Goal: Answer question/provide support: Share knowledge or assist other users

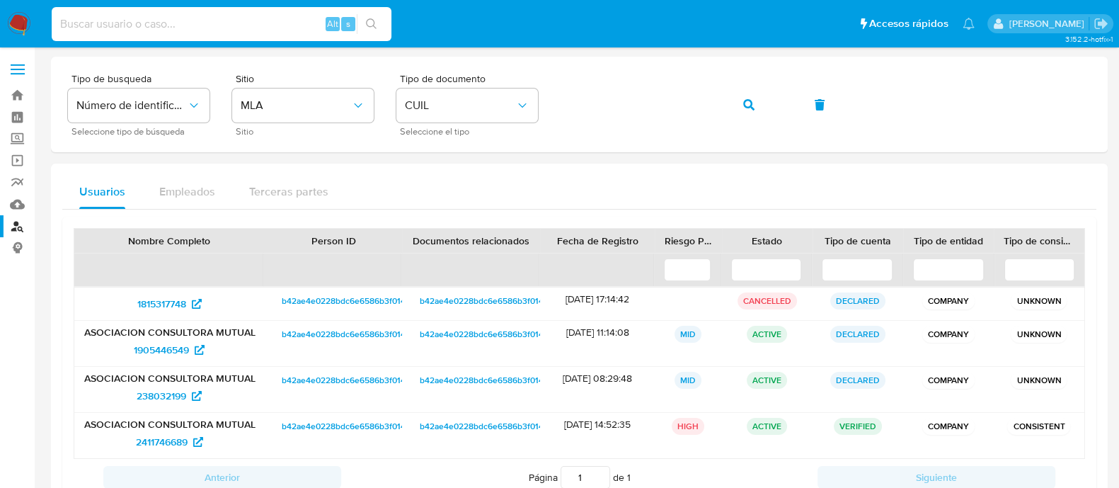
click at [205, 33] on input at bounding box center [222, 24] width 340 height 18
paste input "287559527"
type input "287559527"
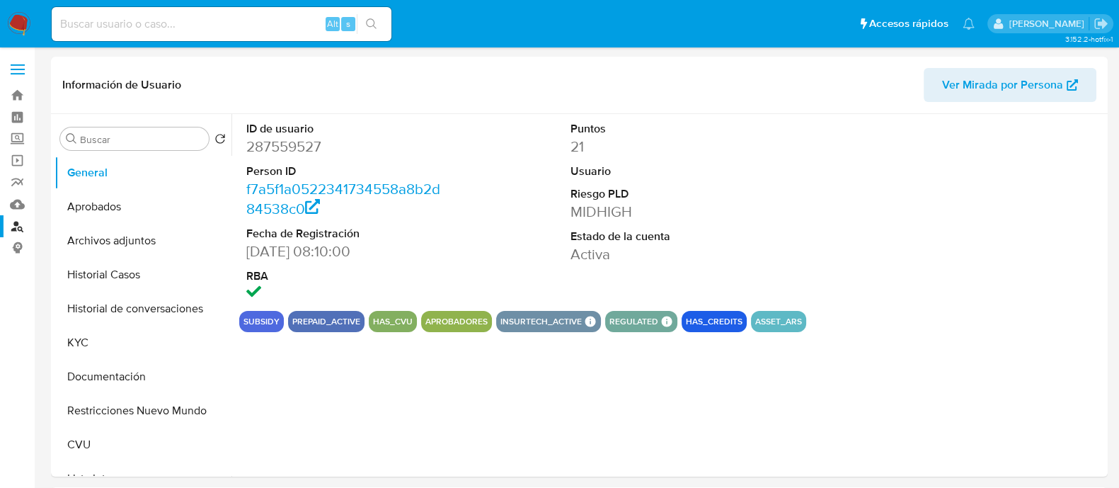
select select "10"
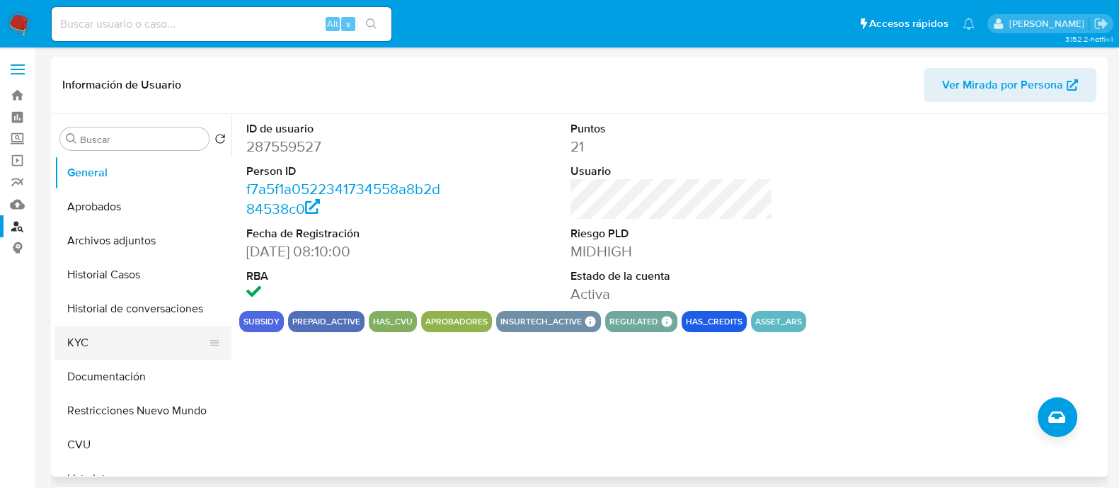
drag, startPoint x: 105, startPoint y: 342, endPoint x: 127, endPoint y: 350, distance: 23.5
click at [105, 343] on button "KYC" at bounding box center [138, 343] width 166 height 34
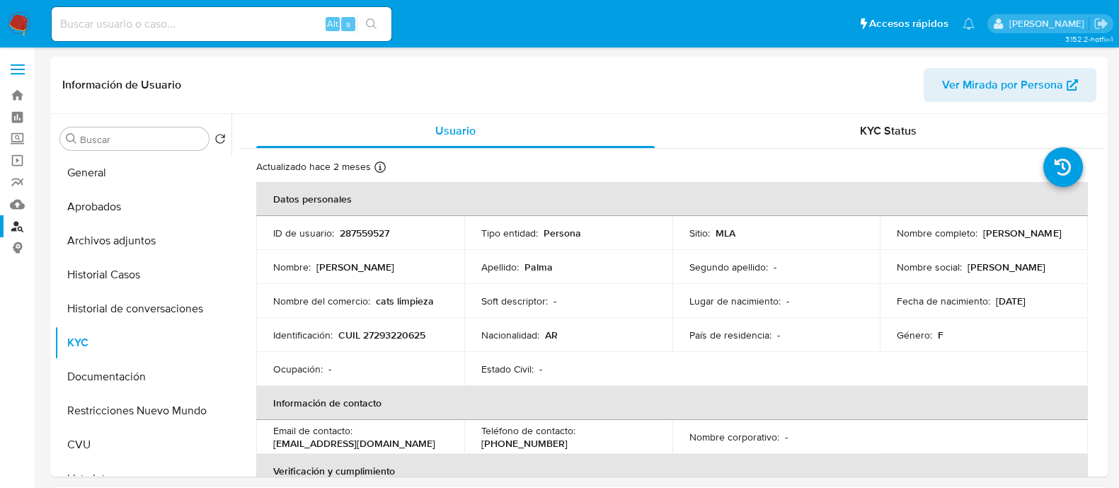
click at [120, 316] on button "Historial de conversaciones" at bounding box center [138, 309] width 166 height 34
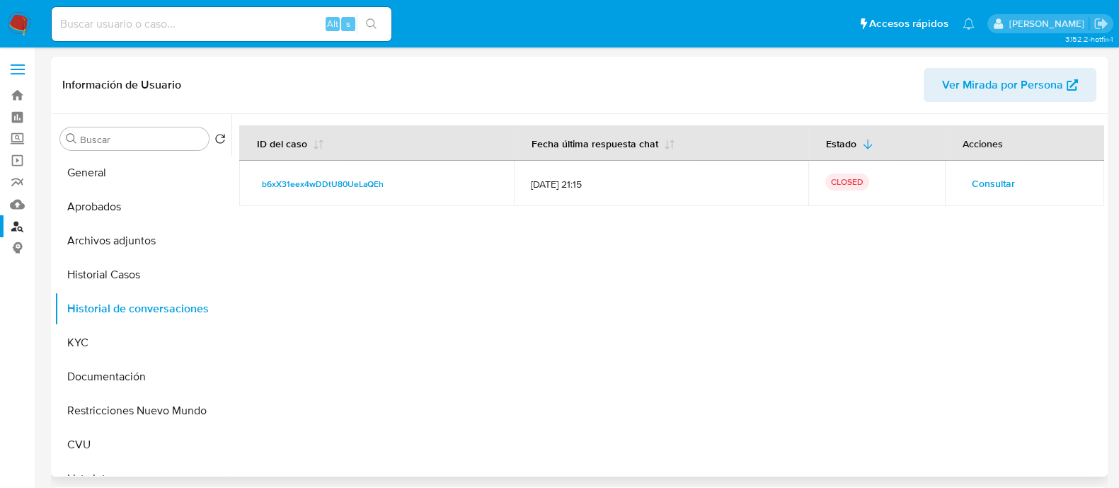
click at [796, 352] on div at bounding box center [667, 295] width 873 height 362
click at [974, 189] on span "Consultar" at bounding box center [993, 183] width 43 height 20
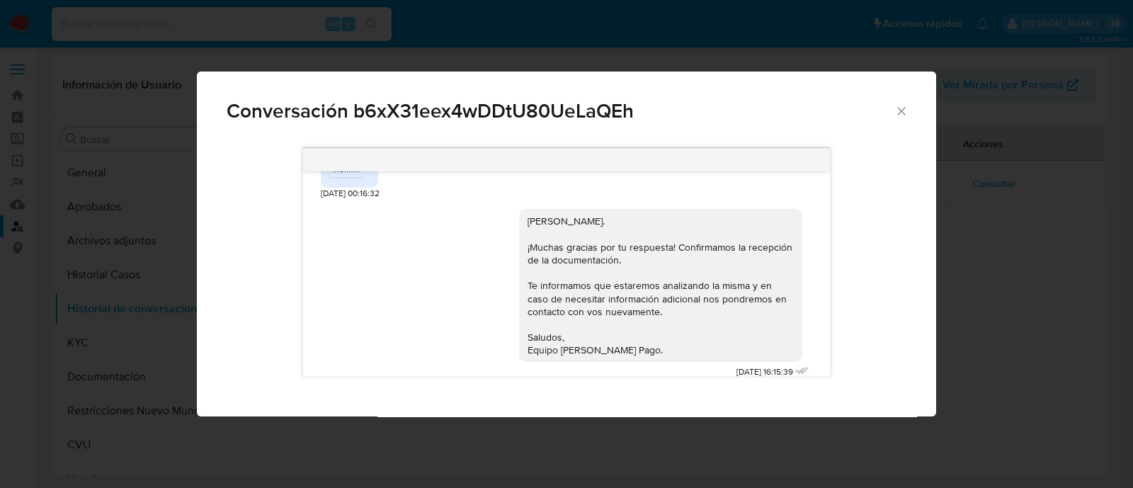
scroll to position [1923, 0]
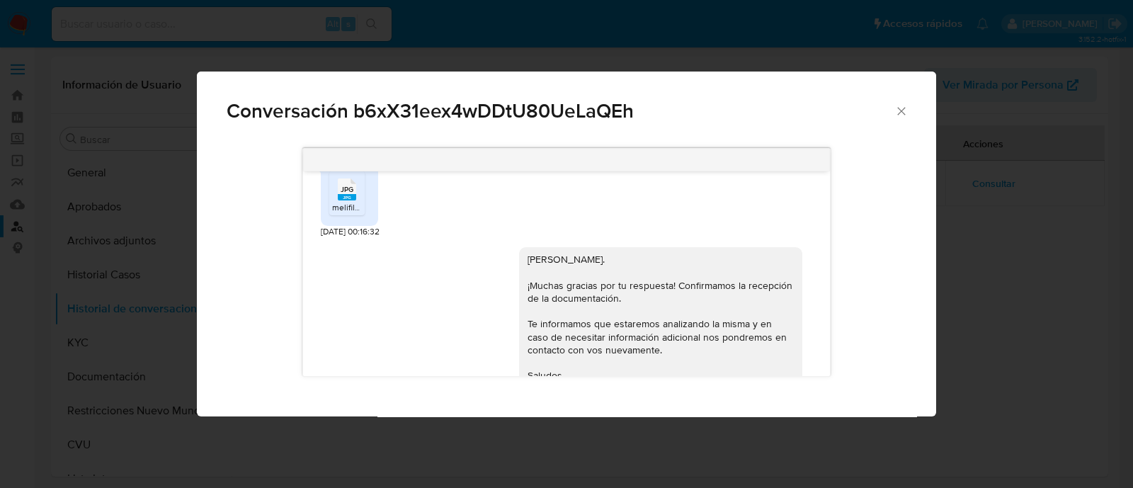
click at [354, 200] on icon "Comunicación" at bounding box center [347, 189] width 18 height 22
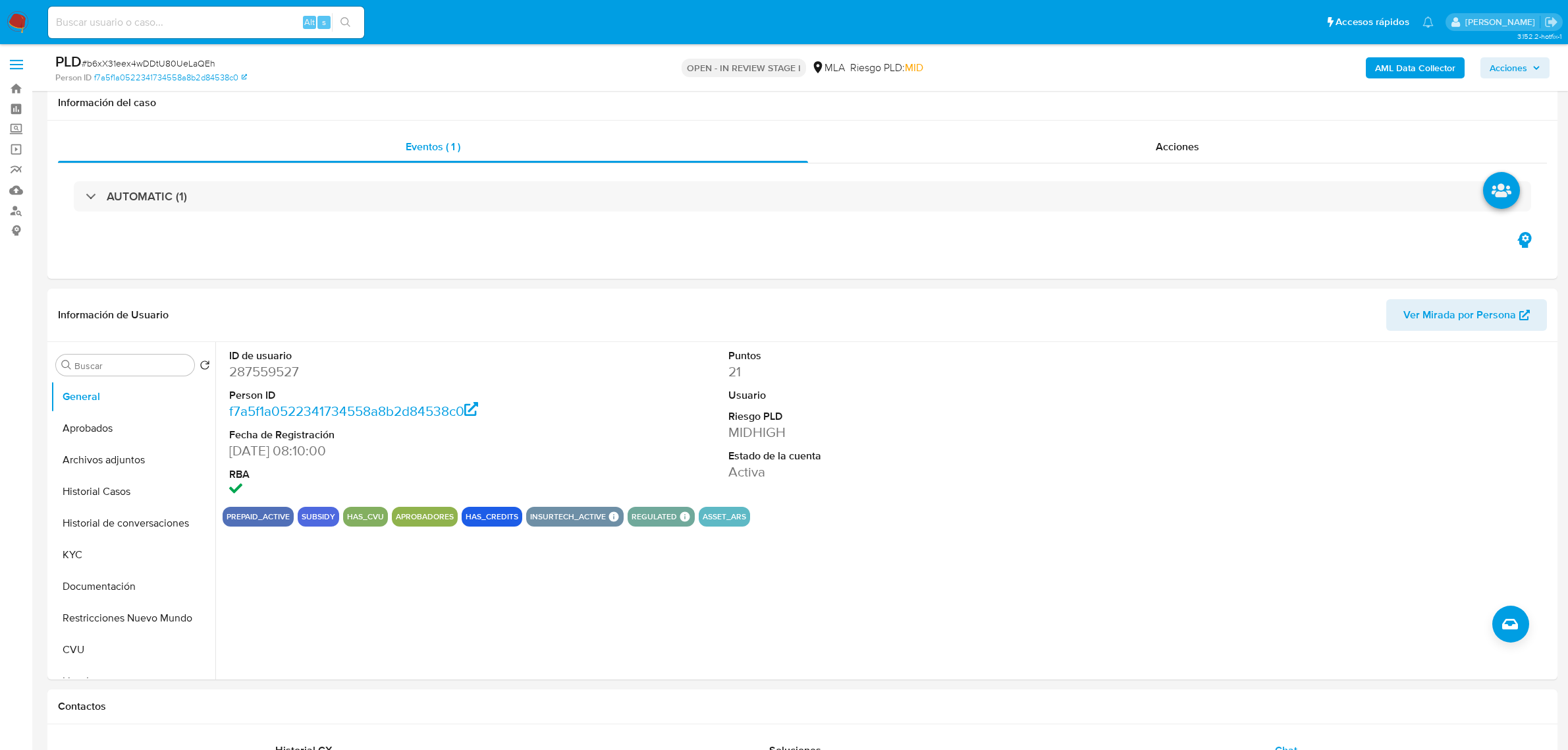
select select "10"
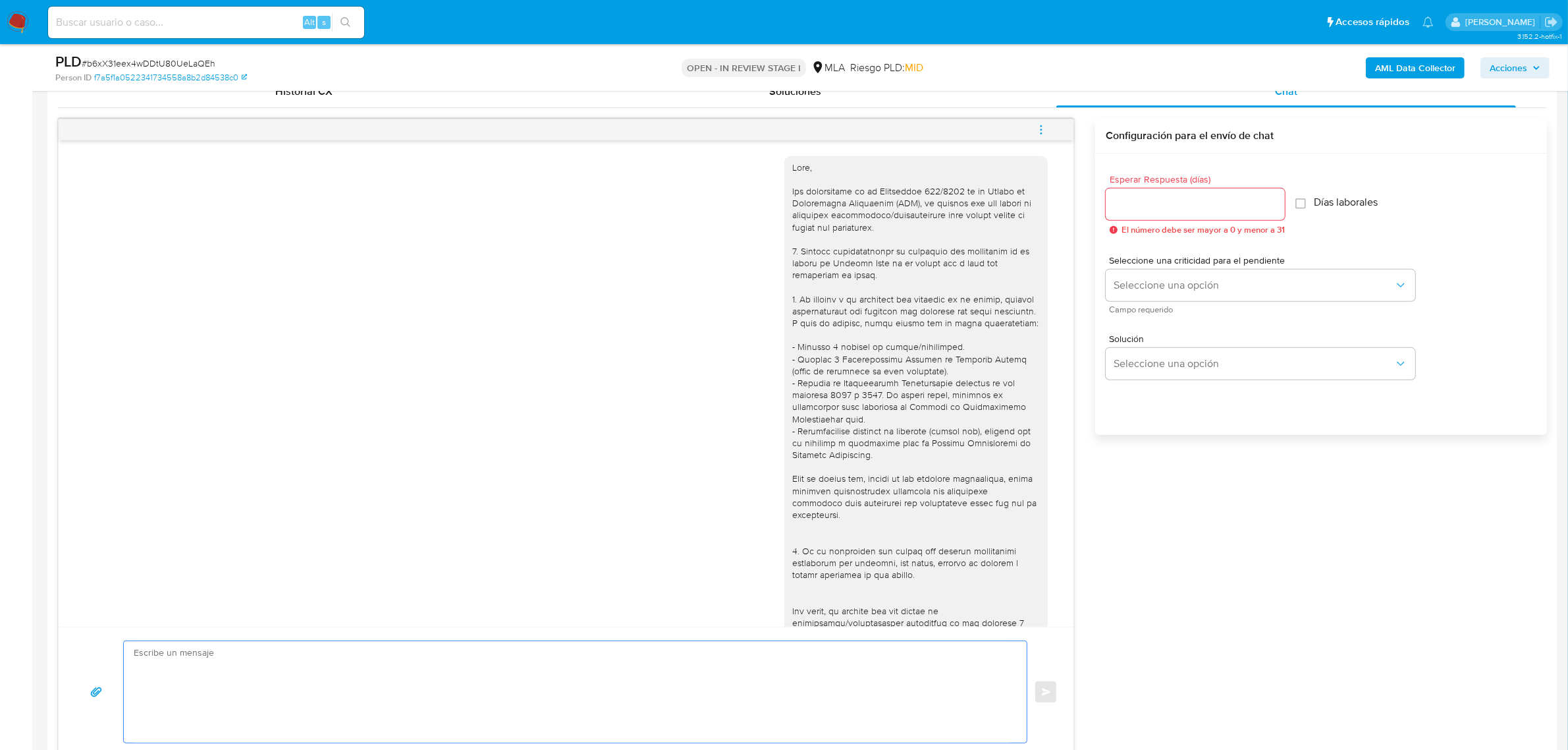
scroll to position [1406, 0]
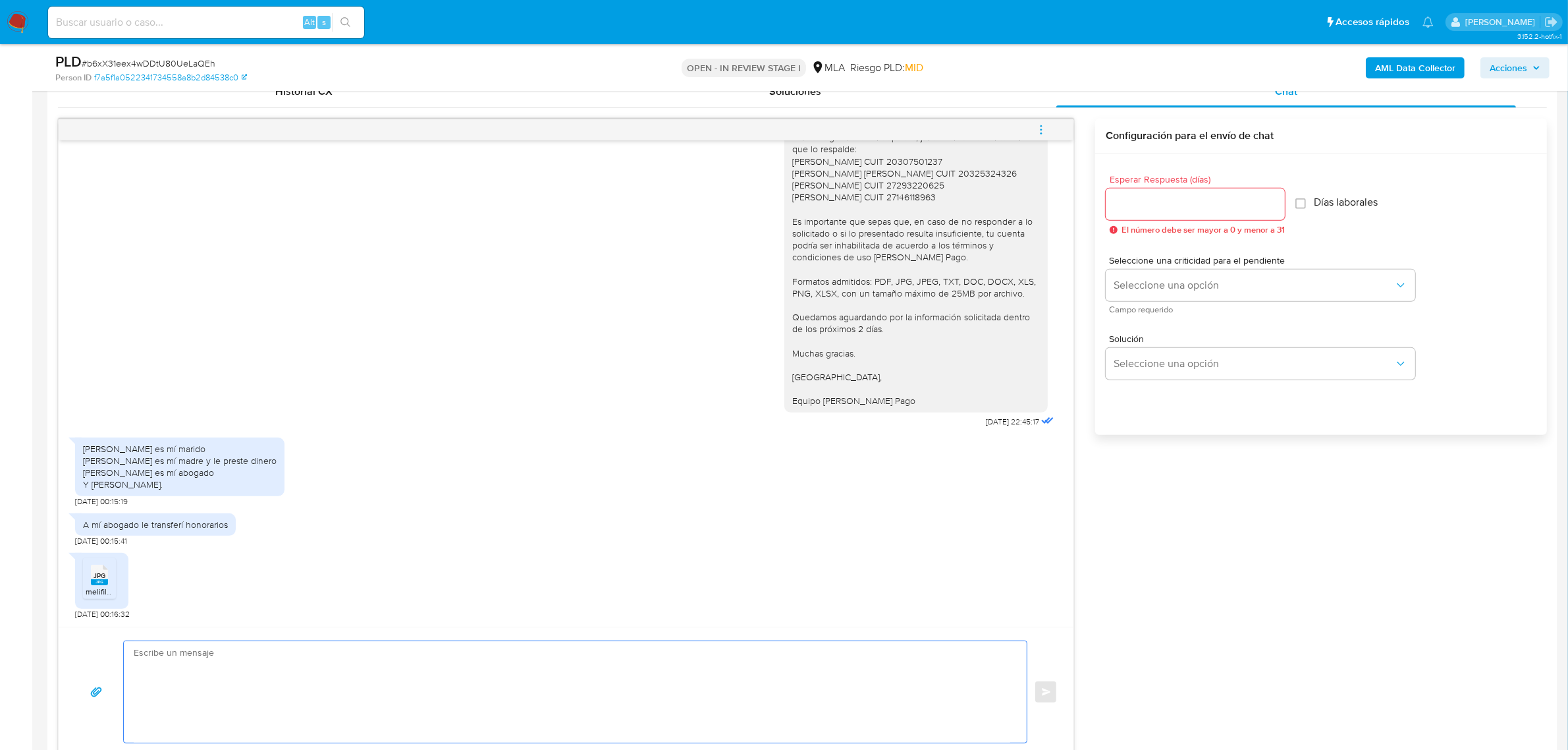
paste textarea "Hola, ¡Muchas gracias por tu respuesta! Confirmamos la recepción de la document…"
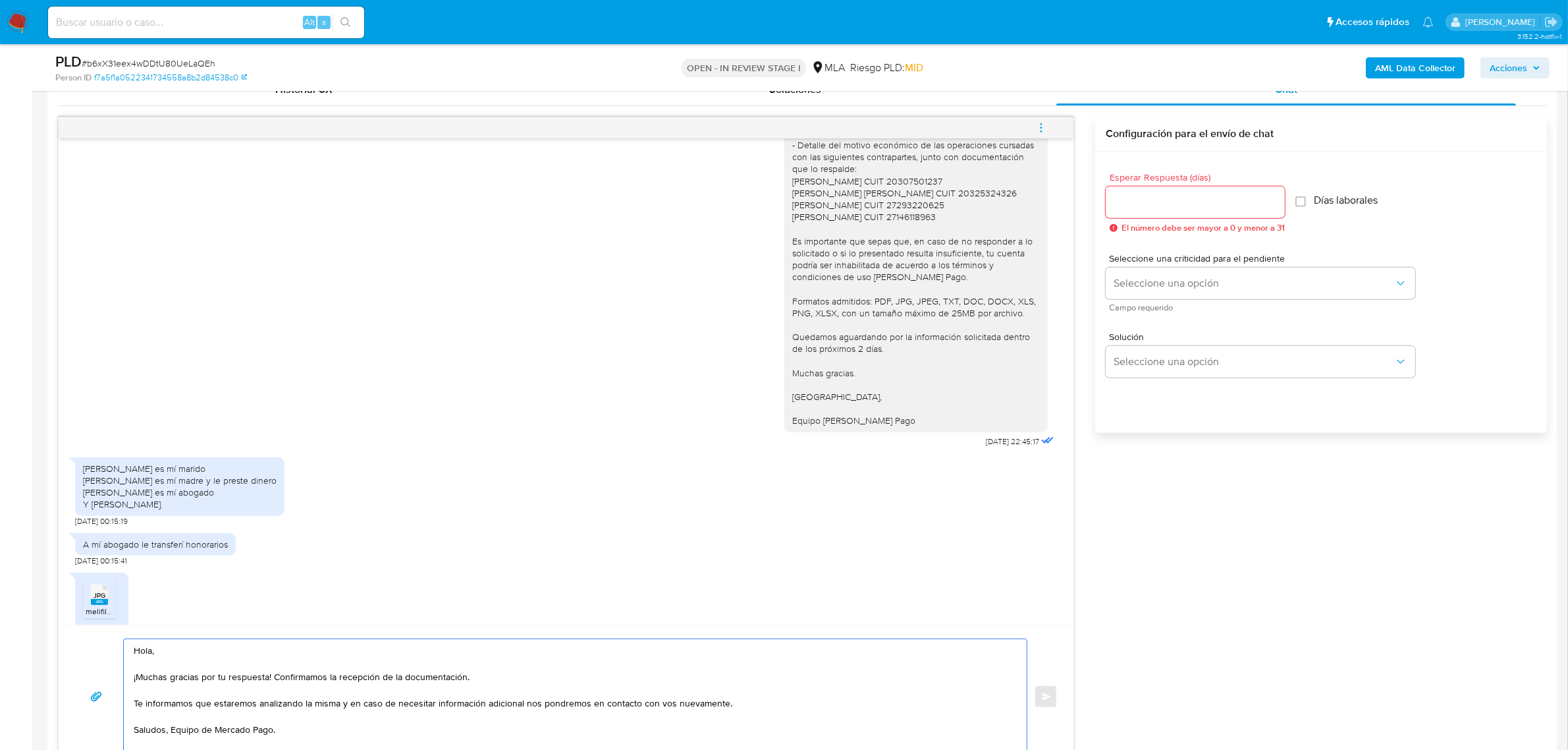
scroll to position [1241, 0]
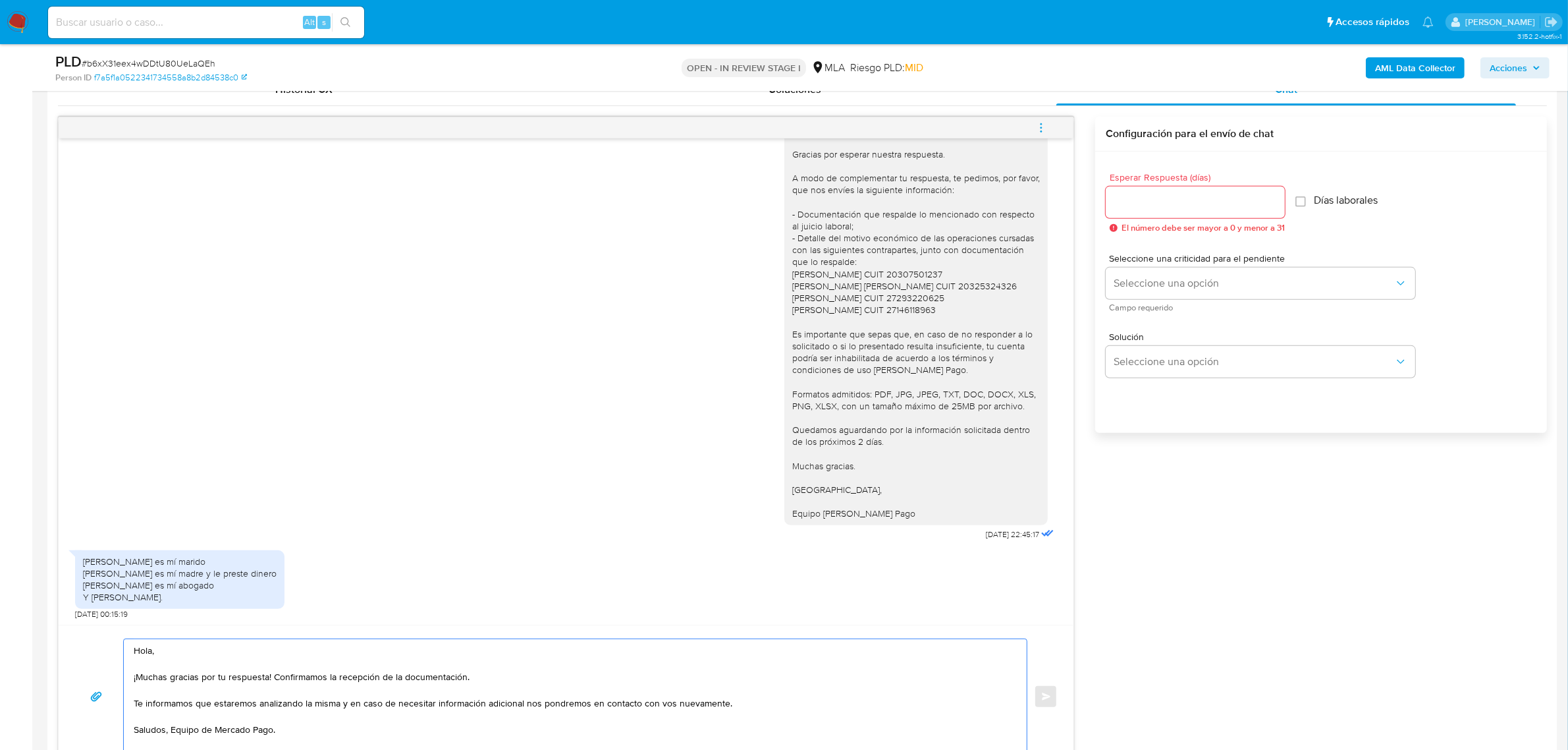
click at [860, 167] on div "Buenas tardes, [PERSON_NAME]. Gracias por esperar nuestra respuesta. A modo de …" at bounding box center [917, 321] width 248 height 395
click at [860, 167] on div "Buenas tardes, Alexandra. Gracias por esperar nuestra respuesta. A modo de comp…" at bounding box center [917, 321] width 248 height 395
copy div "Alexandra"
click at [199, 650] on textarea "Hola, ¡Muchas gracias por tu respuesta! Confirmamos la recepción de la document…" at bounding box center [572, 696] width 877 height 114
paste textarea "Alexandra"
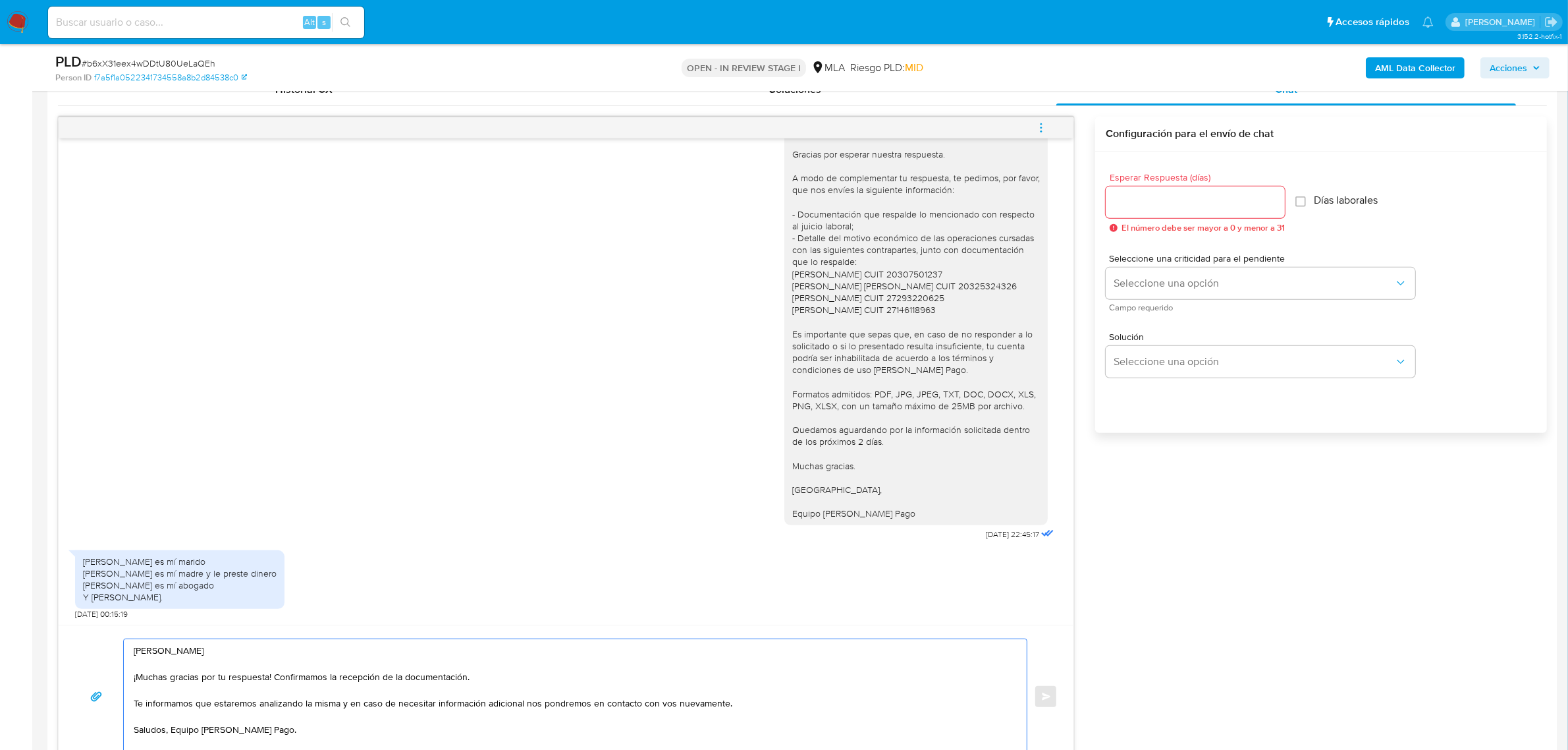
click at [155, 648] on textarea "Hola,Alexandra ¡Muchas gracias por tu respuesta! Confirmamos la recepción de la…" at bounding box center [572, 696] width 877 height 114
click at [216, 652] on textarea "Hola, Alexandra ¡Muchas gracias por tu respuesta! Confirmamos la recepción de l…" at bounding box center [572, 696] width 877 height 114
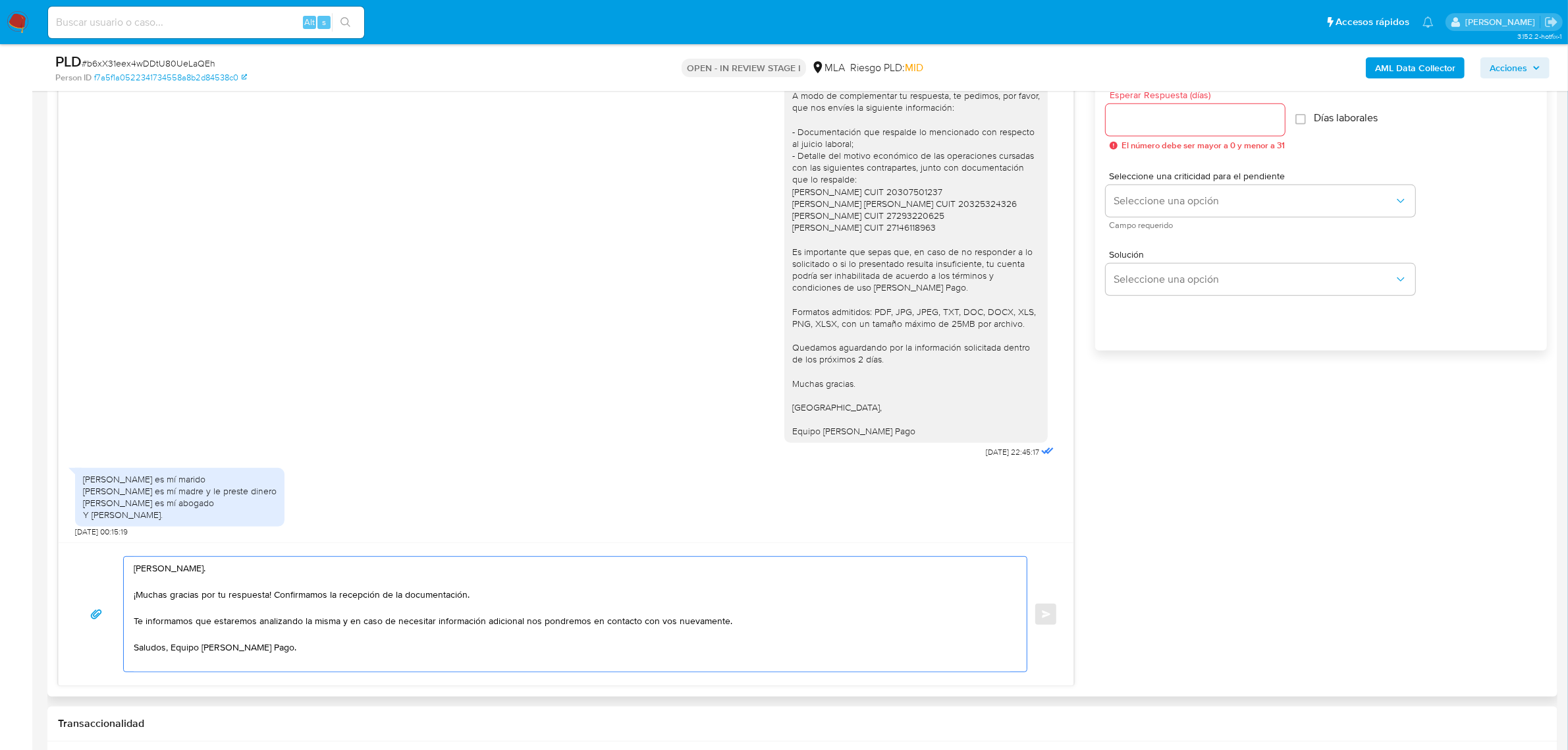
click at [169, 650] on textarea "Hola, Alexandra. ¡Muchas gracias por tu respuesta! Confirmamos la recepción de …" at bounding box center [572, 613] width 877 height 114
click at [254, 663] on textarea "Hola, Alexandra. ¡Muchas gracias por tu respuesta! Confirmamos la recepción de …" at bounding box center [572, 620] width 877 height 127
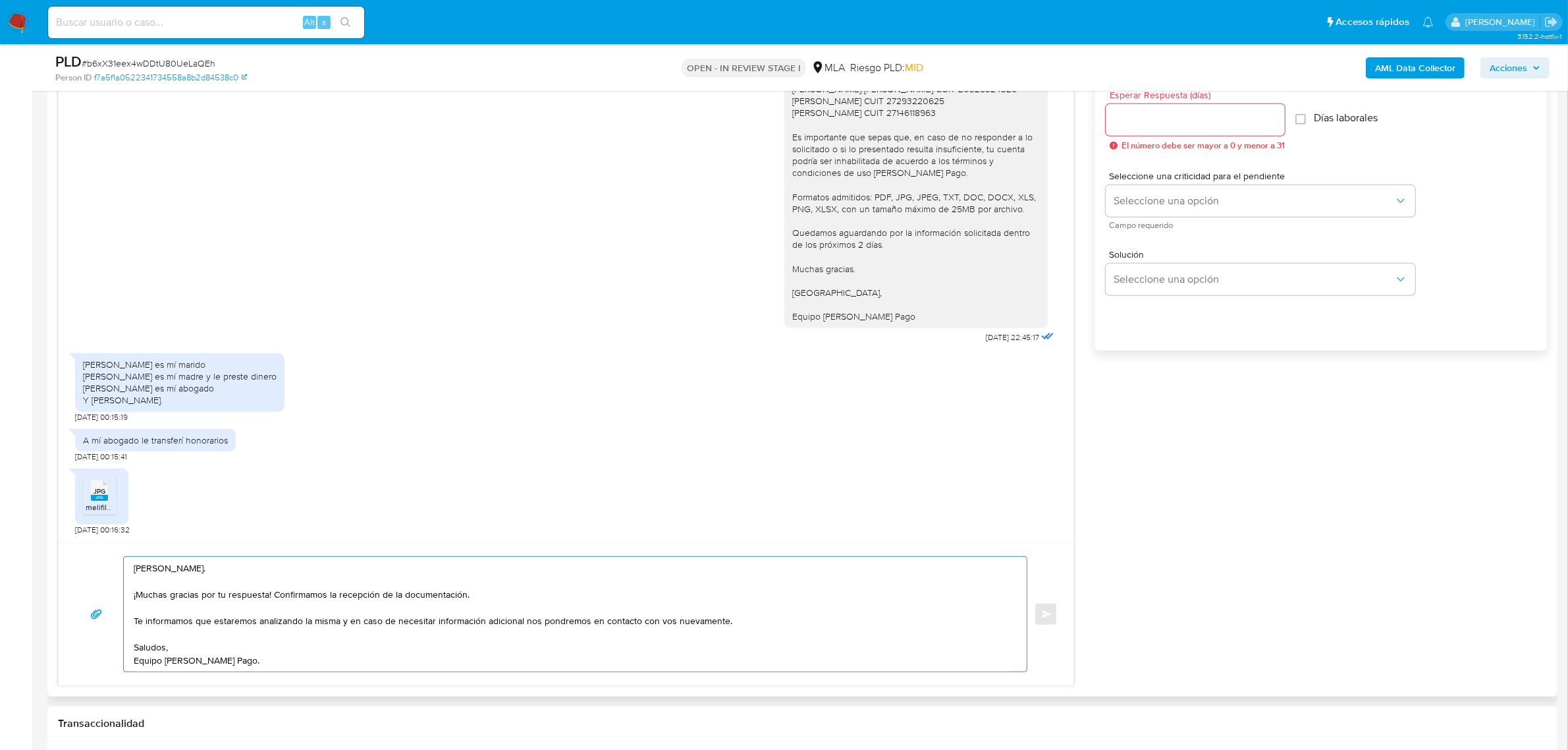
click at [439, 612] on textarea "Hola, Alexandra. ¡Muchas gracias por tu respuesta! Confirmamos la recepción de …" at bounding box center [572, 613] width 877 height 114
click at [320, 612] on textarea "Hola, Alexandra. ¡Muchas gracias por tu respuesta! Confirmamos la recepción de …" at bounding box center [572, 613] width 877 height 114
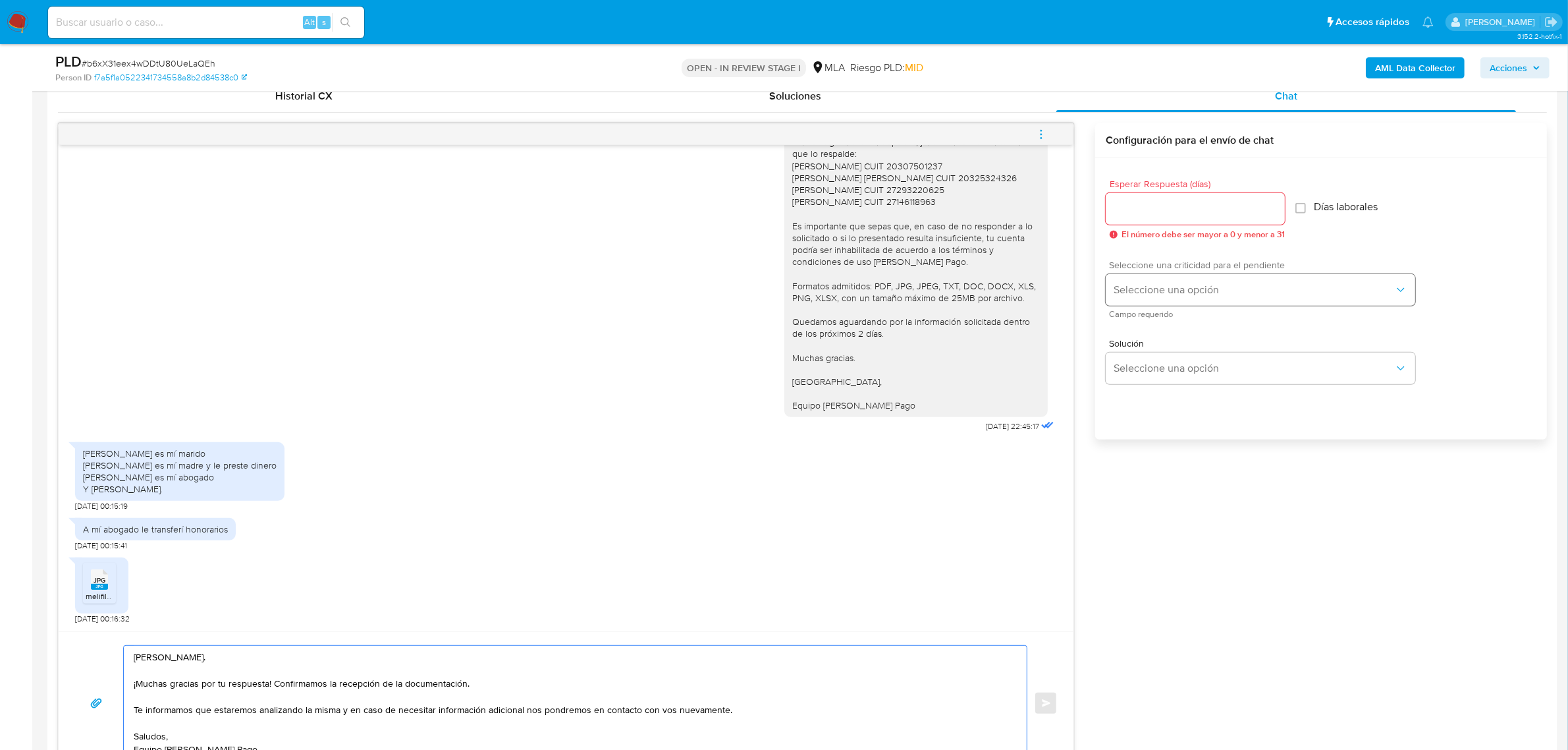
scroll to position [496, 0]
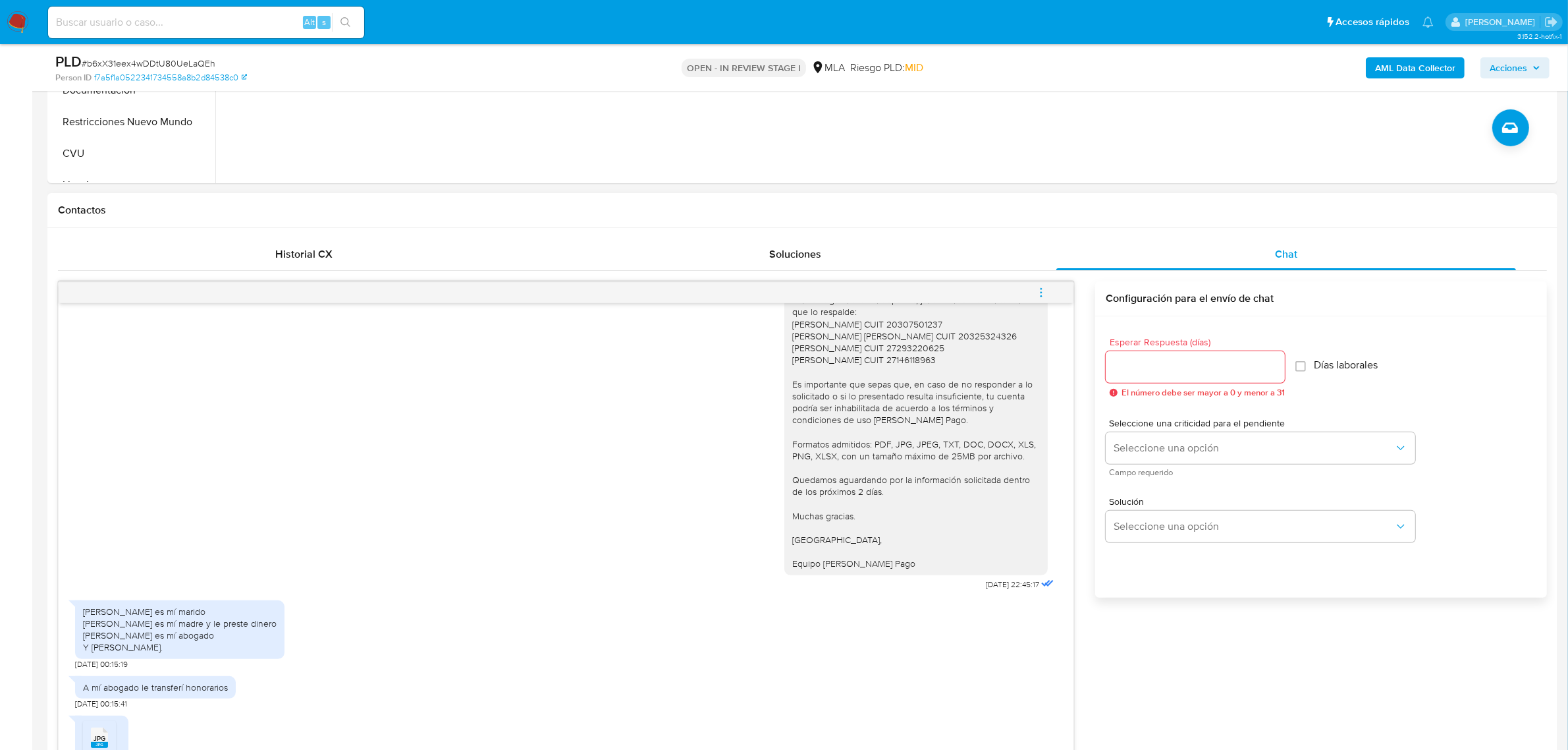
type textarea "Hola, Alexandra. ¡Muchas gracias por tu respuesta! Confirmamos la recepción de …"
click at [1140, 367] on input "Esperar Respuesta (días)" at bounding box center [1196, 367] width 180 height 17
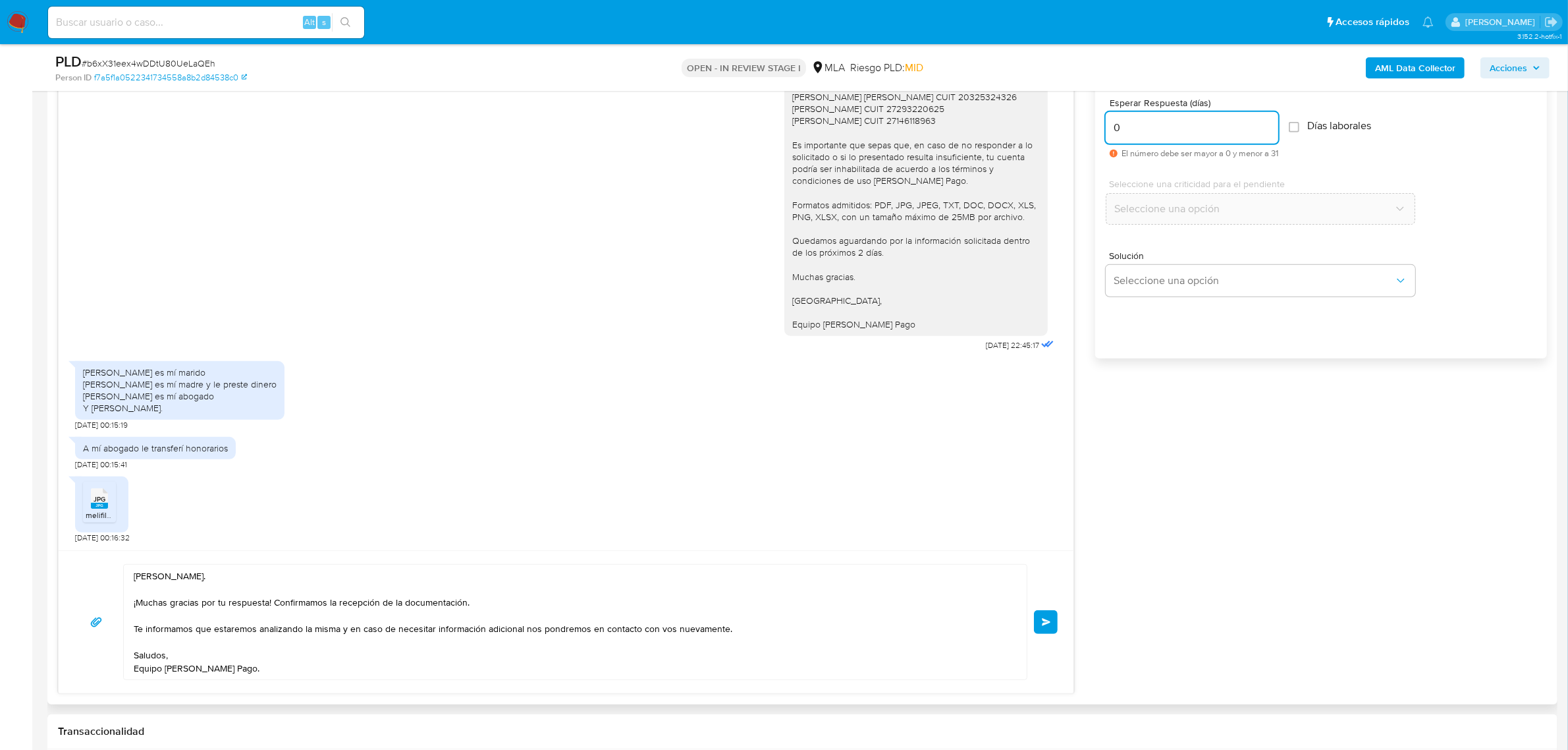
scroll to position [743, 0]
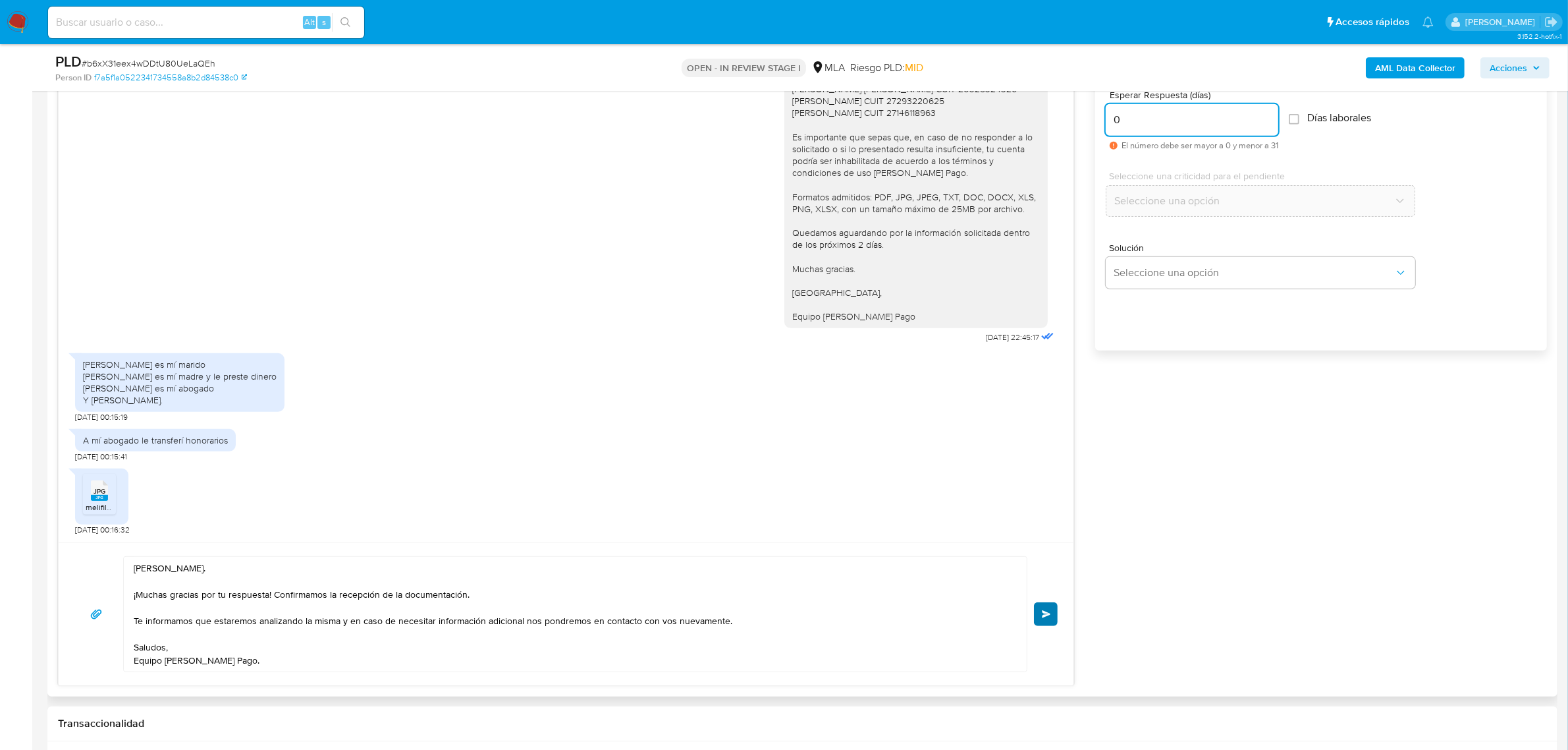
type input "0"
click at [1045, 612] on span "Enviar" at bounding box center [1047, 613] width 9 height 7
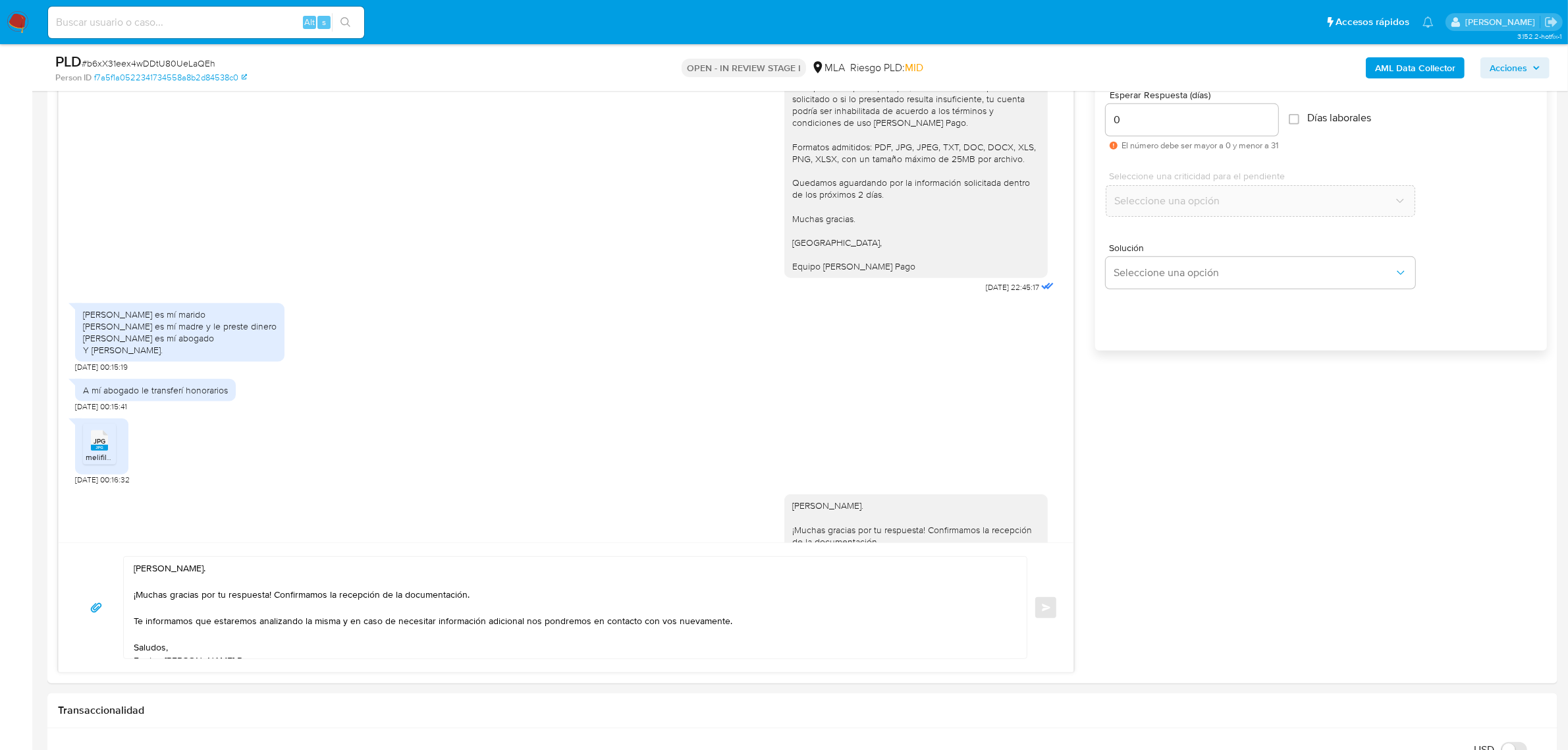
scroll to position [1576, 0]
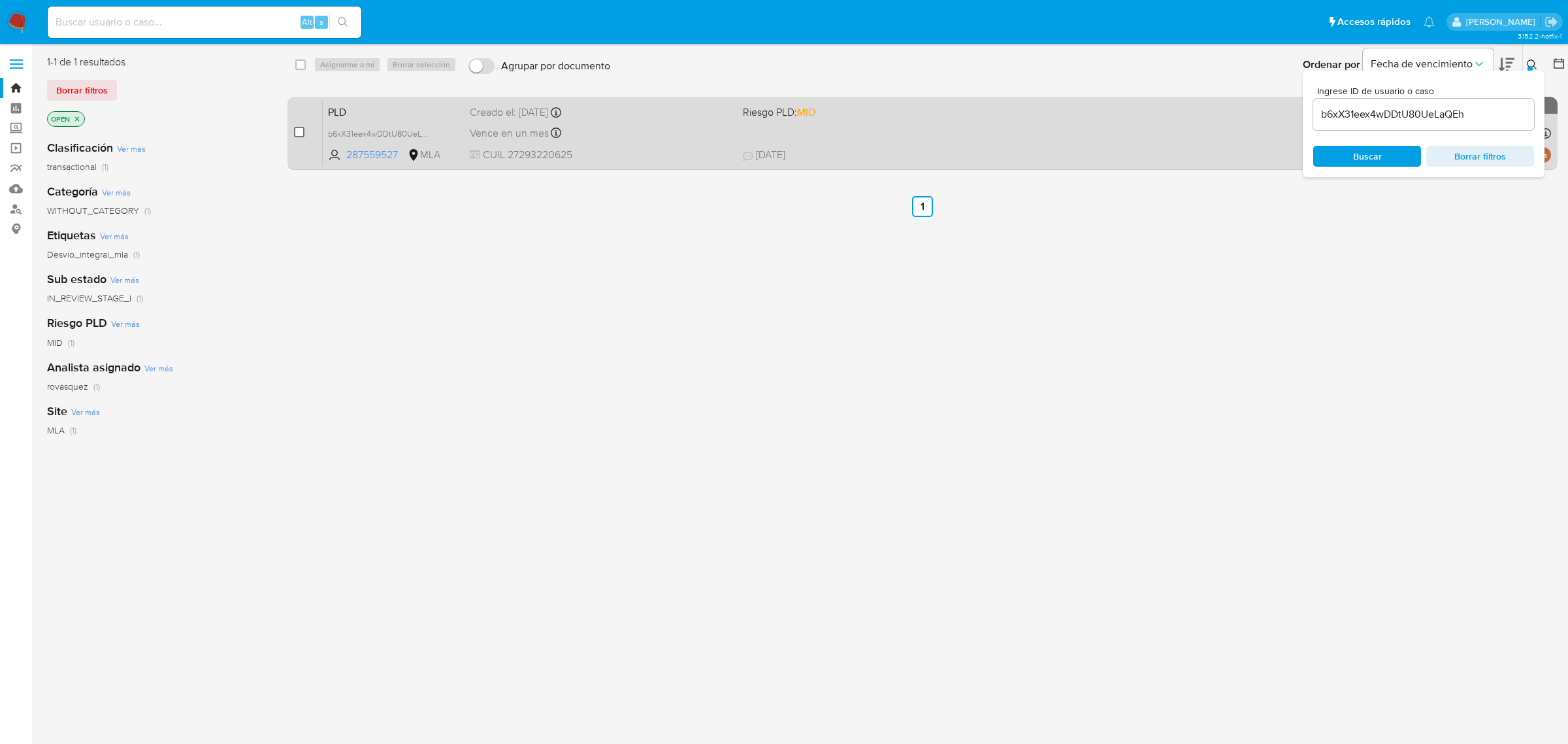
click at [301, 133] on input "checkbox" at bounding box center [299, 131] width 10 height 10
checkbox input "true"
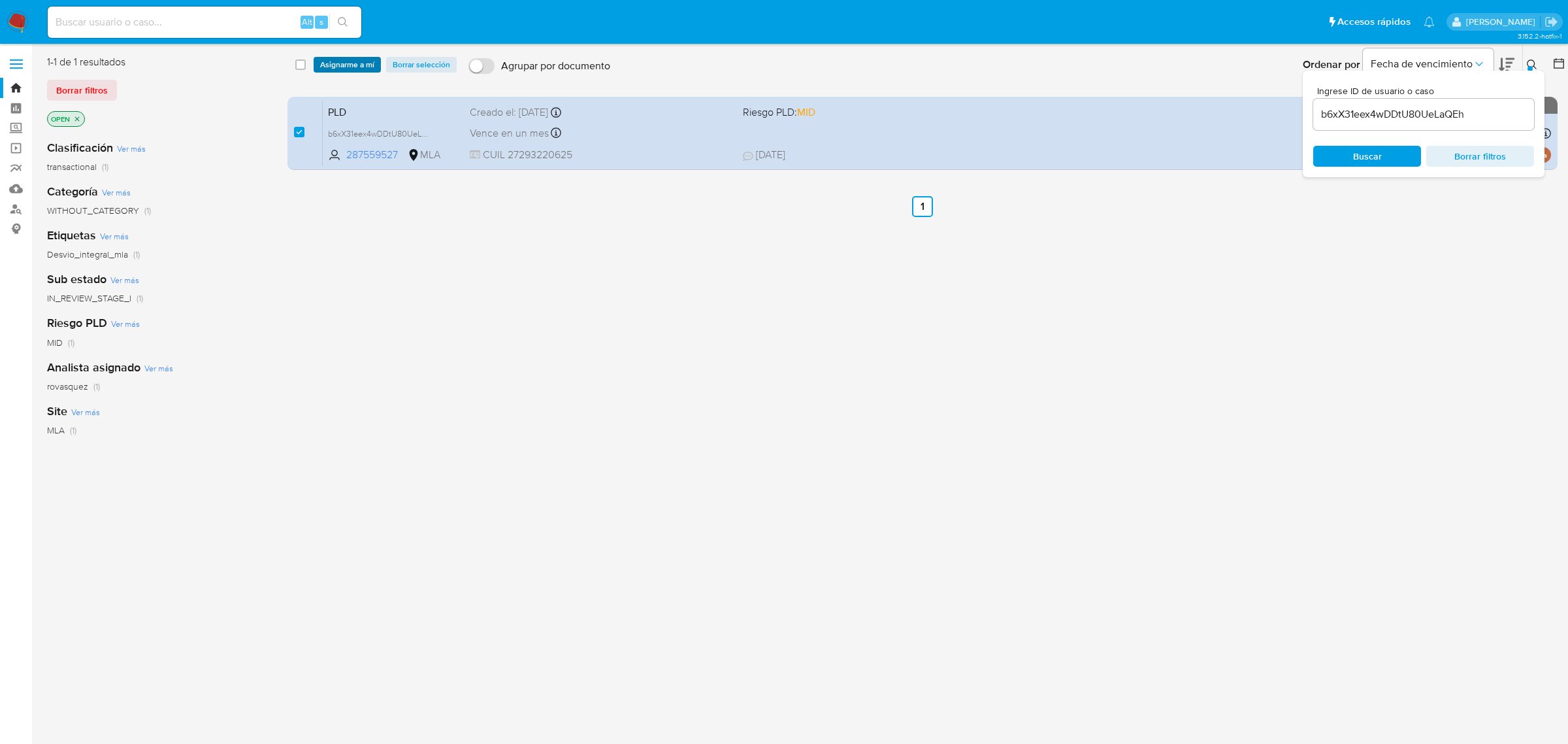
click at [344, 59] on span "Asignarme a mí" at bounding box center [347, 65] width 54 height 13
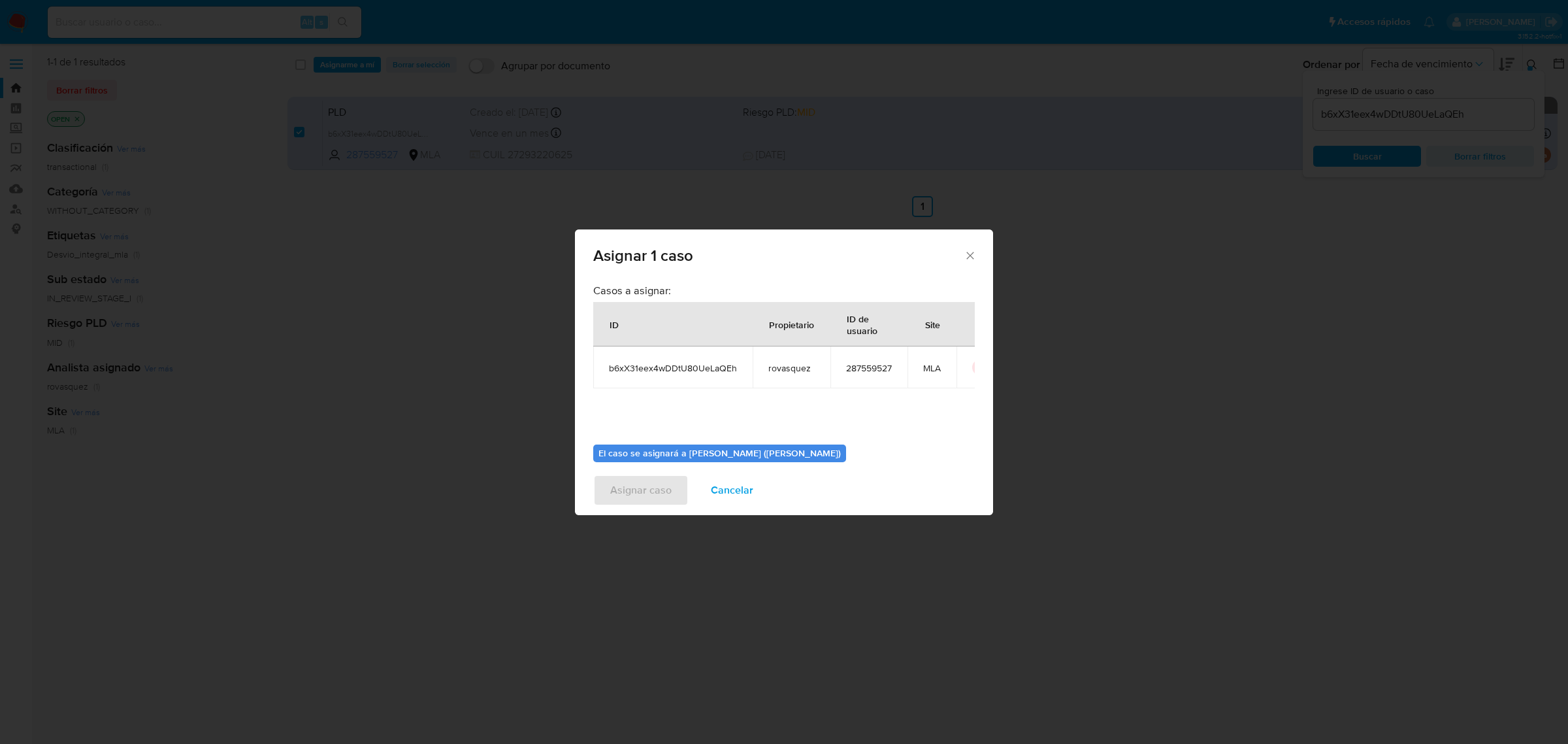
scroll to position [66, 0]
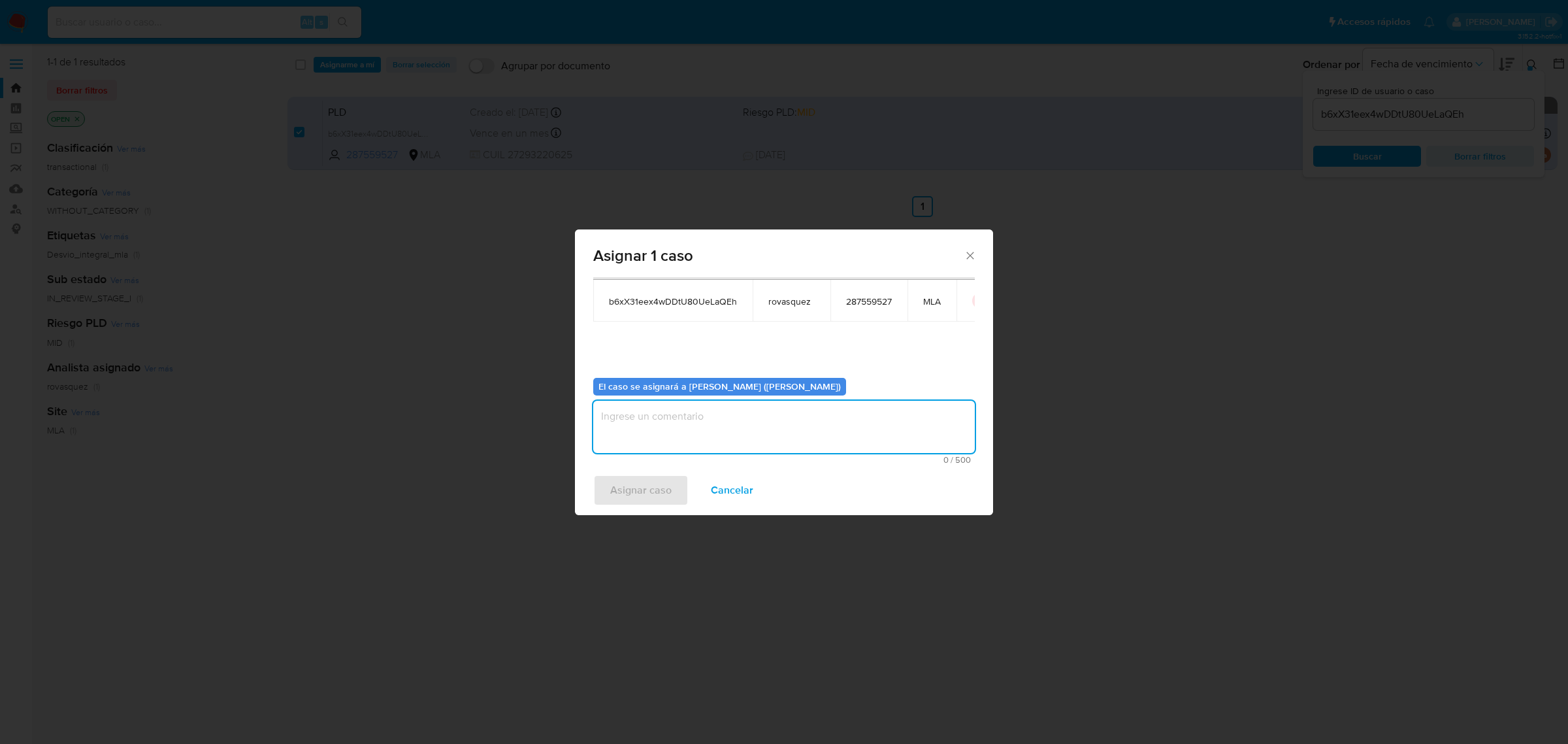
click at [697, 439] on textarea "assign-modal" at bounding box center [784, 426] width 381 height 53
type textarea "."
click at [641, 492] on span "Asignar caso" at bounding box center [640, 489] width 62 height 29
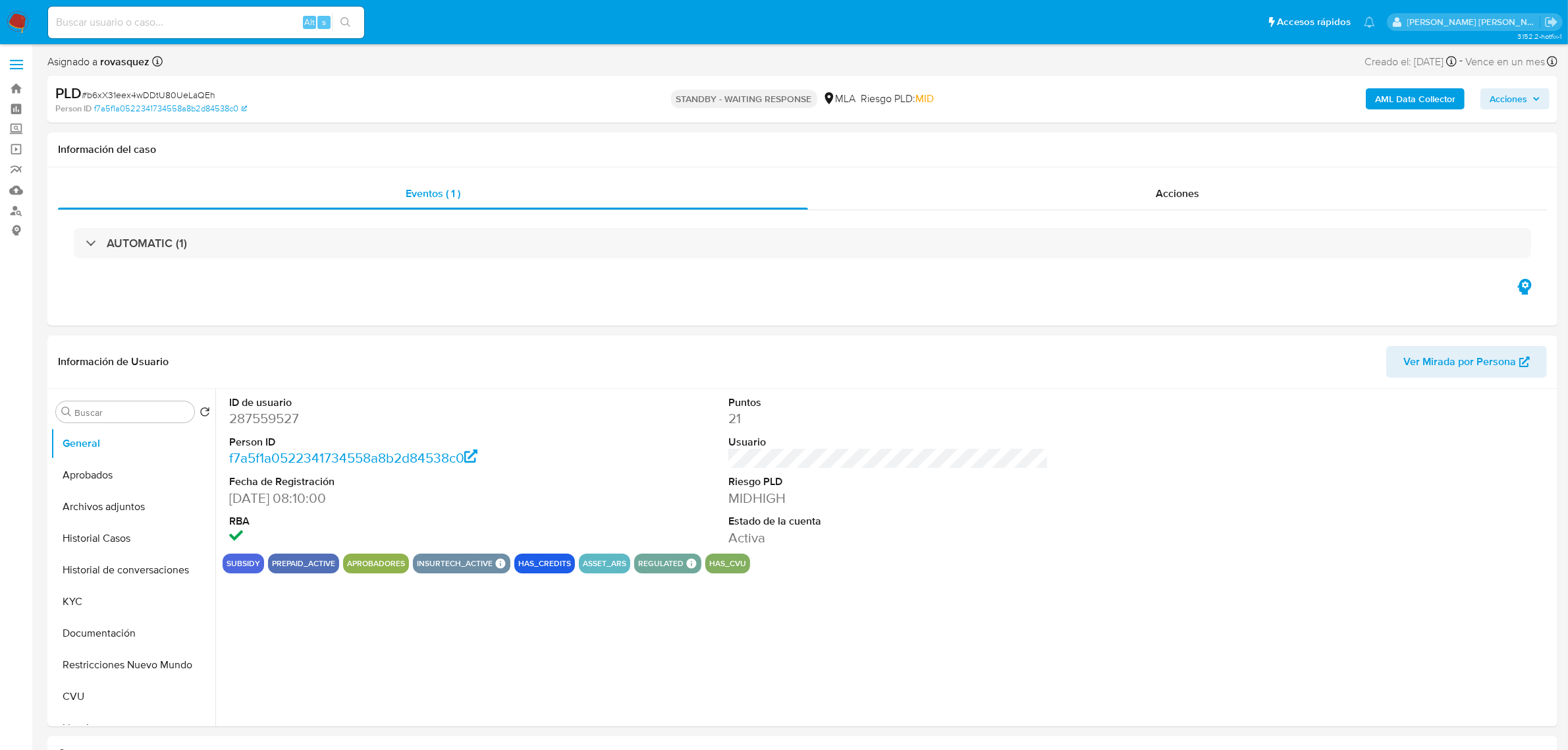
select select "10"
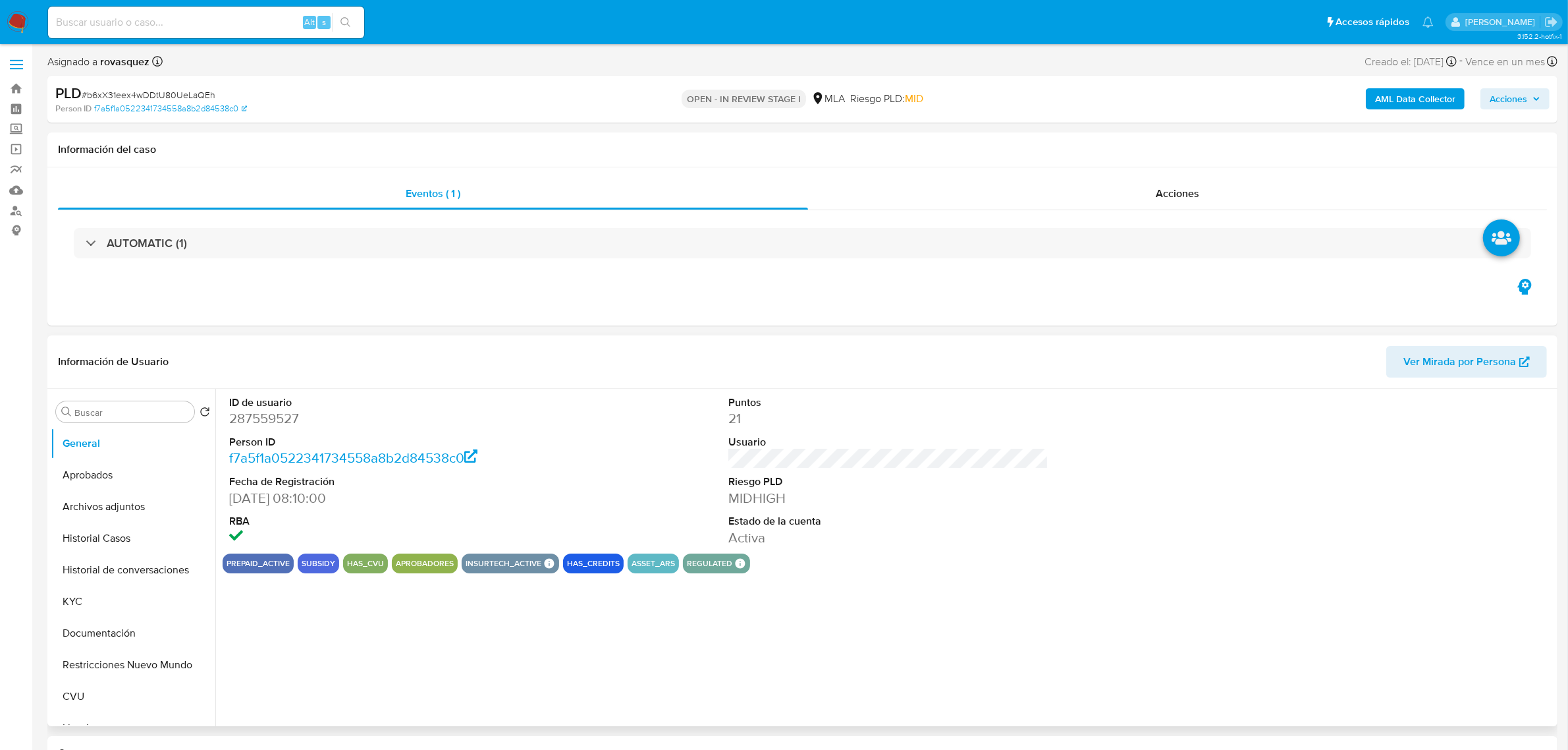
select select "10"
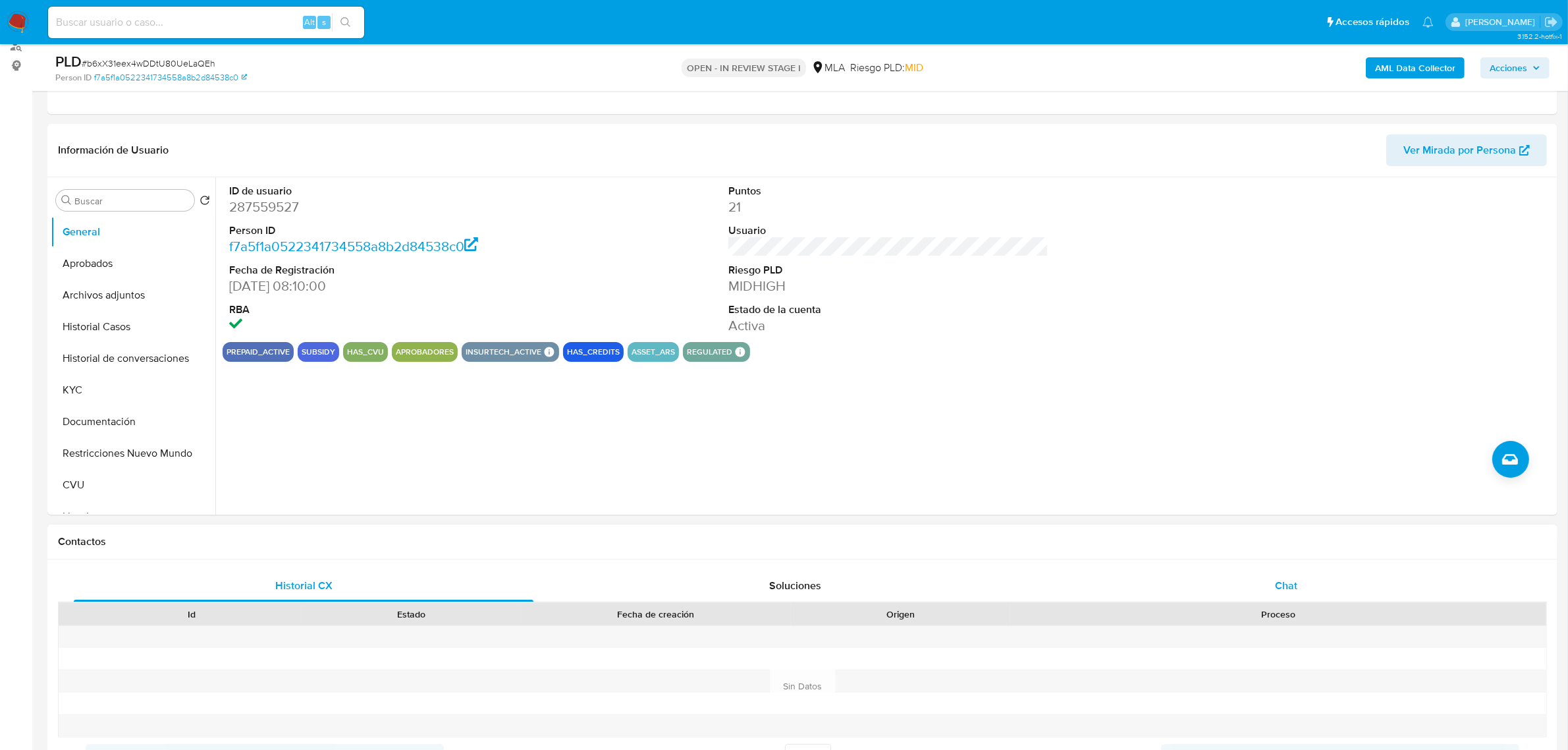
click at [1298, 583] on span "Chat" at bounding box center [1286, 585] width 22 height 15
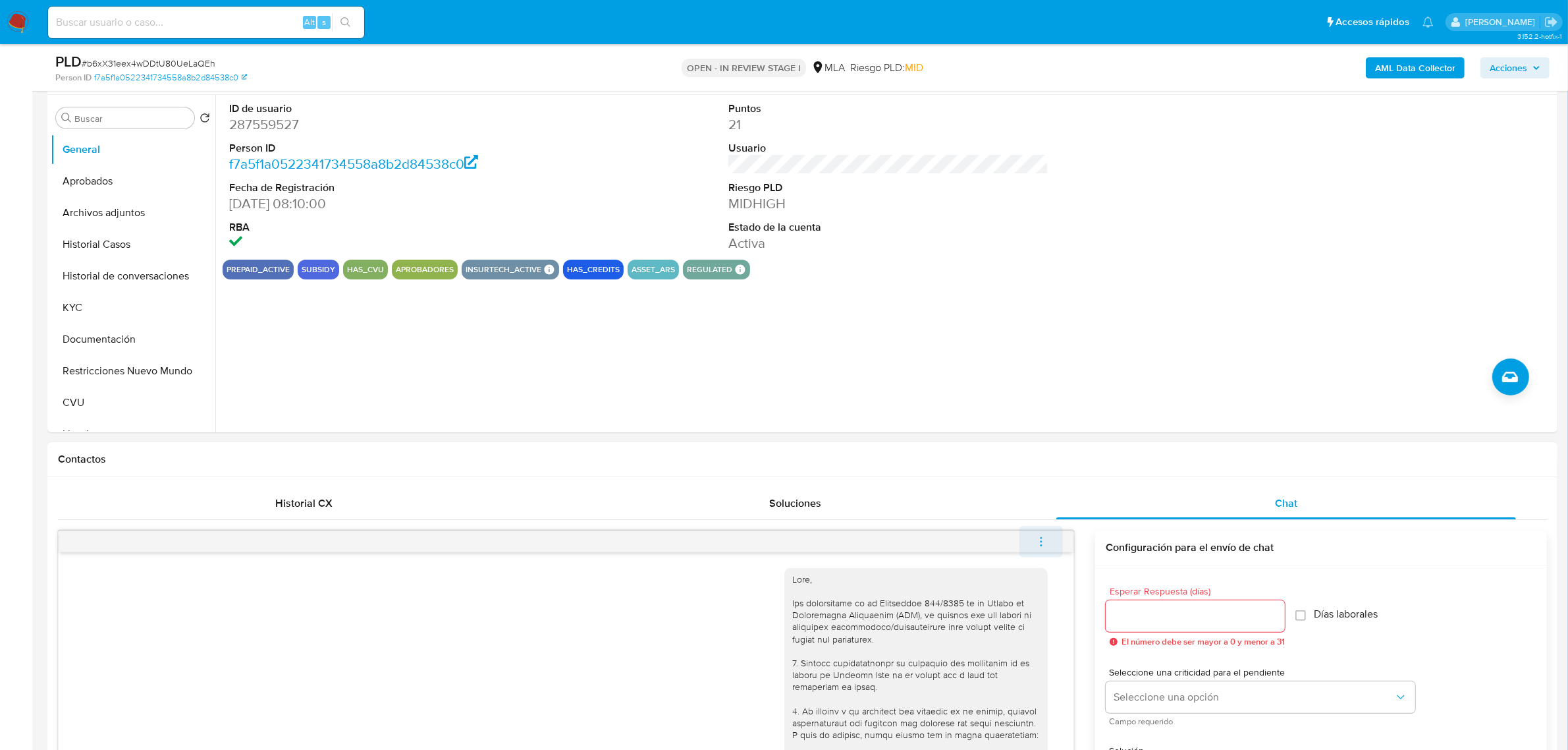
scroll to position [1576, 0]
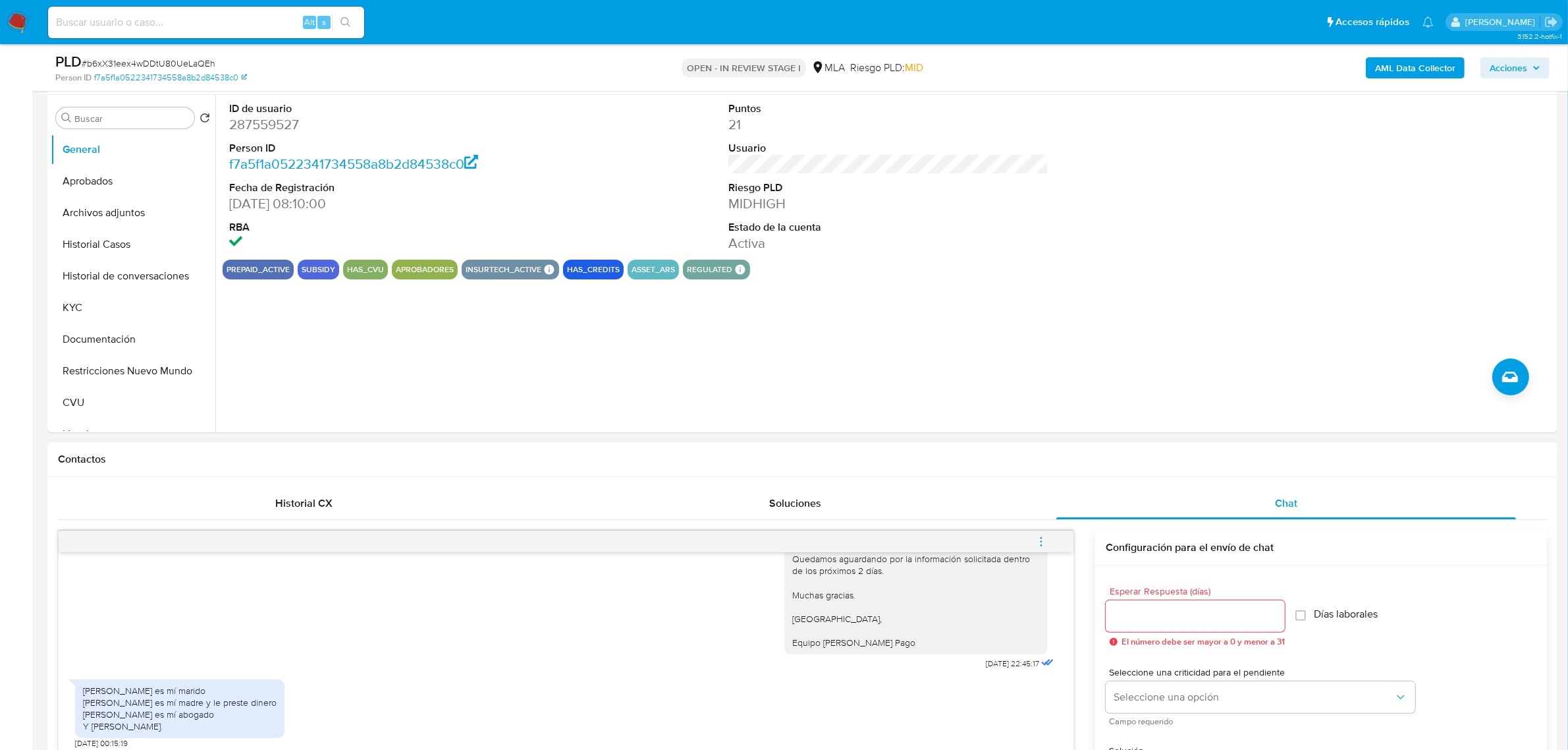
click at [1045, 545] on icon "menu-action" at bounding box center [1041, 542] width 12 height 12
click at [1084, 639] on div at bounding box center [790, 375] width 1581 height 750
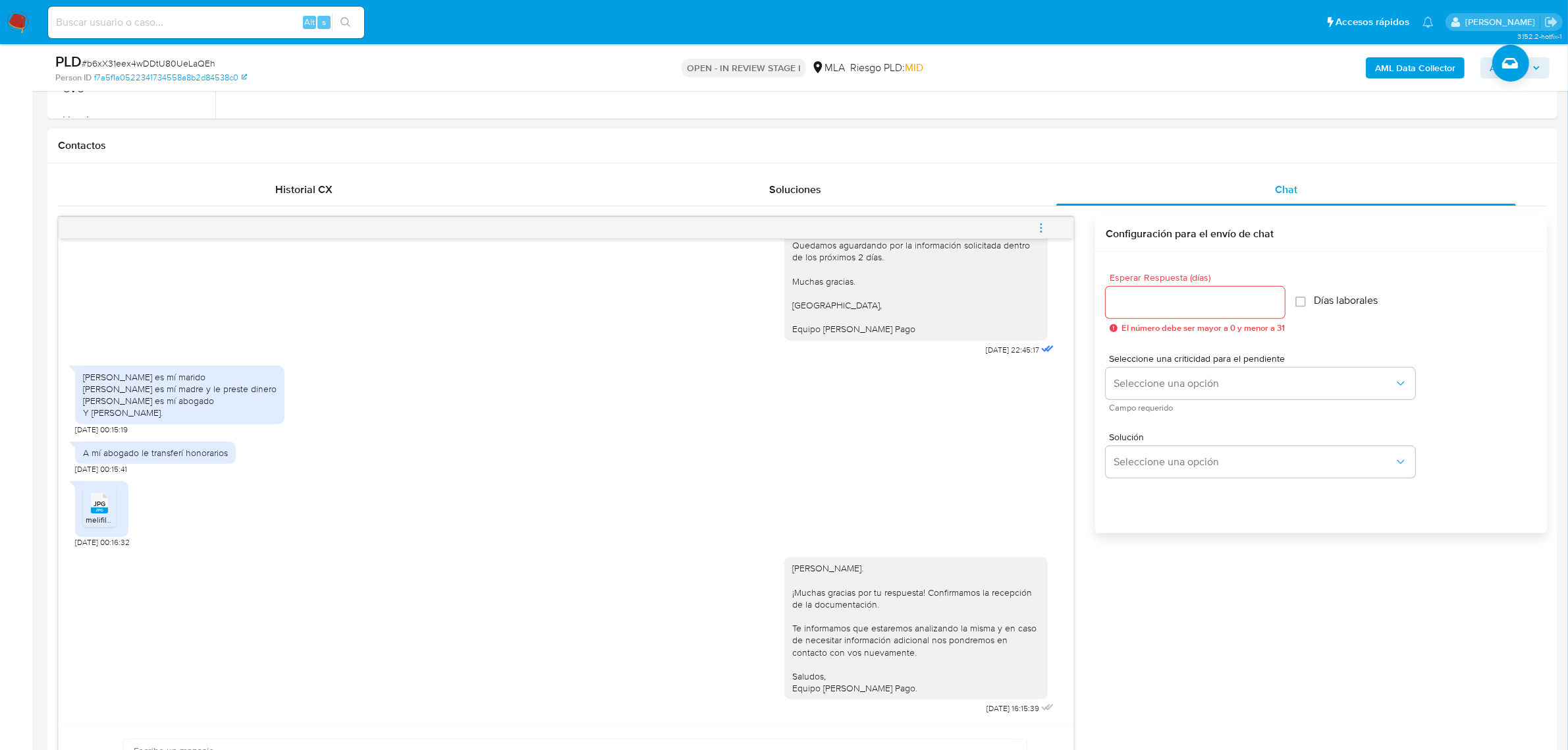
scroll to position [411, 0]
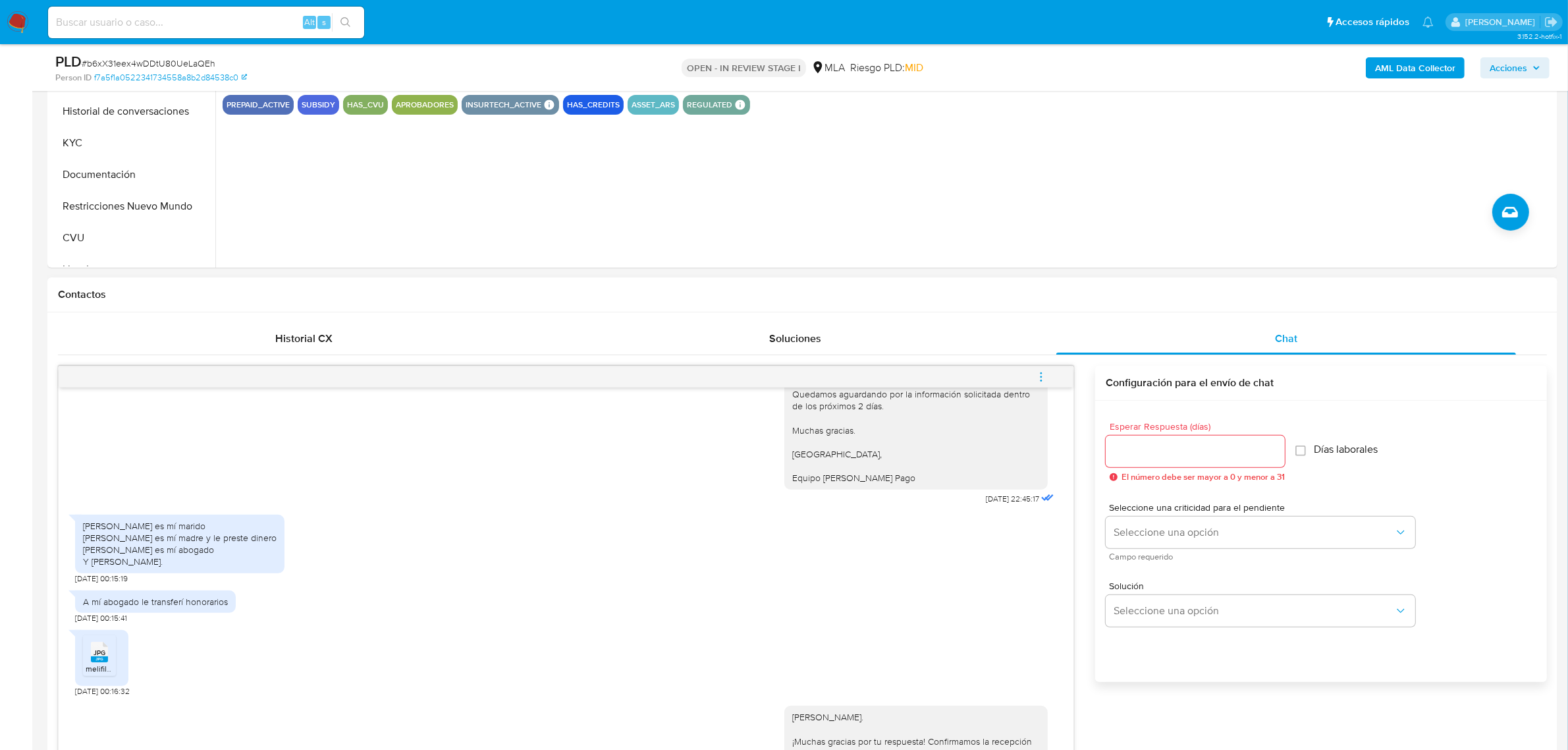
click at [1040, 377] on icon "menu-action" at bounding box center [1040, 375] width 1 height 1
click at [989, 348] on li "Cerrar conversación" at bounding box center [952, 352] width 135 height 23
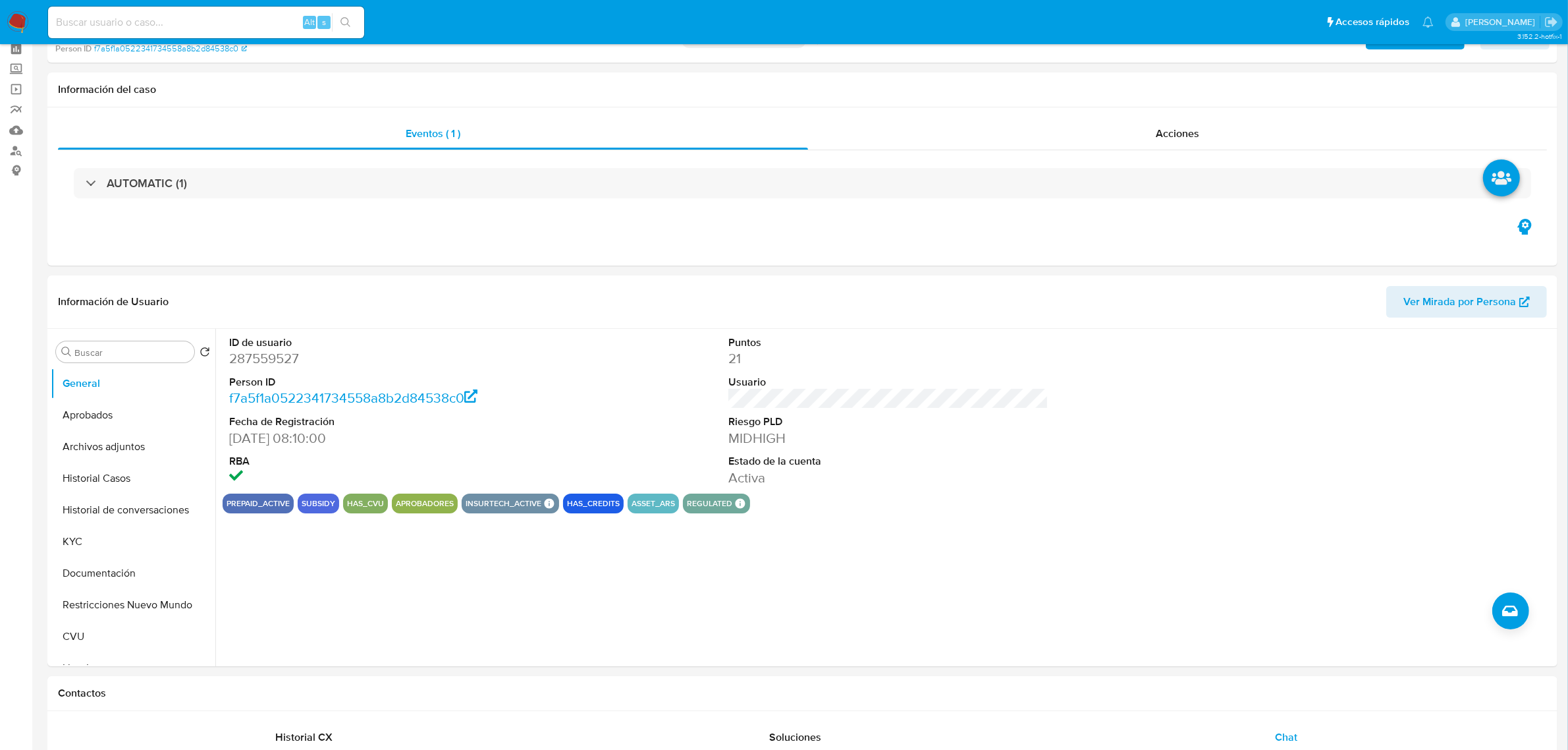
scroll to position [0, 0]
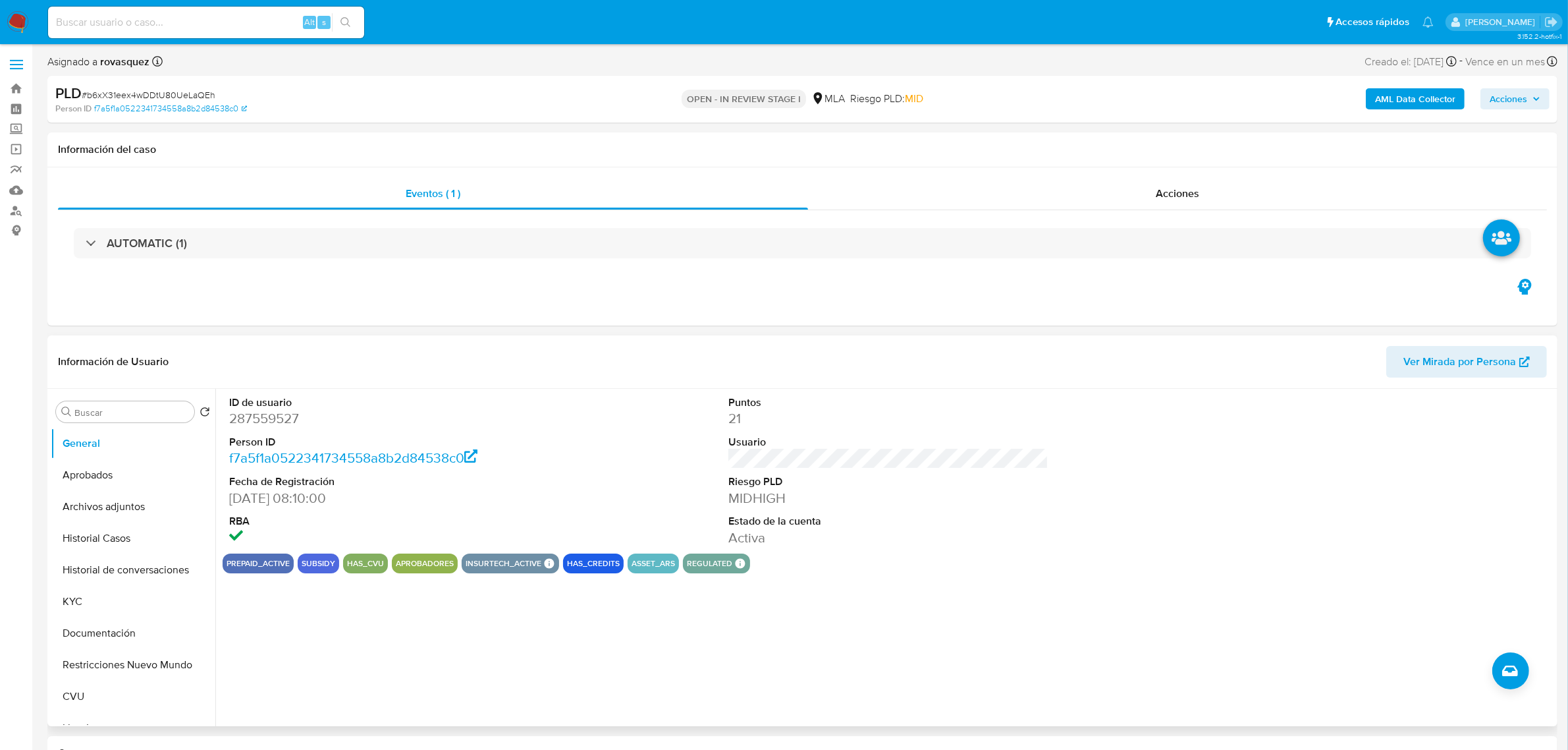
click at [263, 417] on dd "287559527" at bounding box center [389, 419] width 320 height 19
copy dd "287559527"
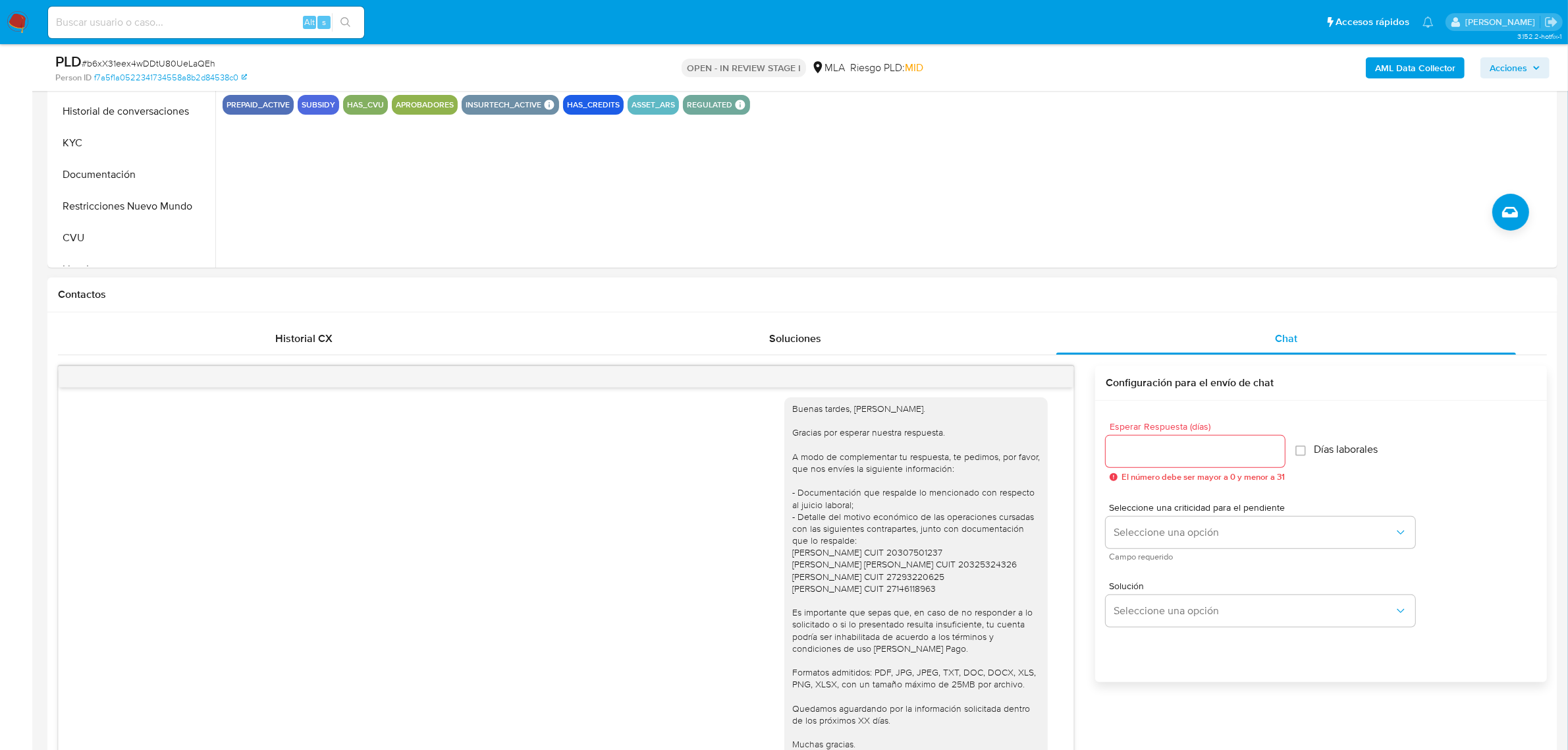
scroll to position [588, 0]
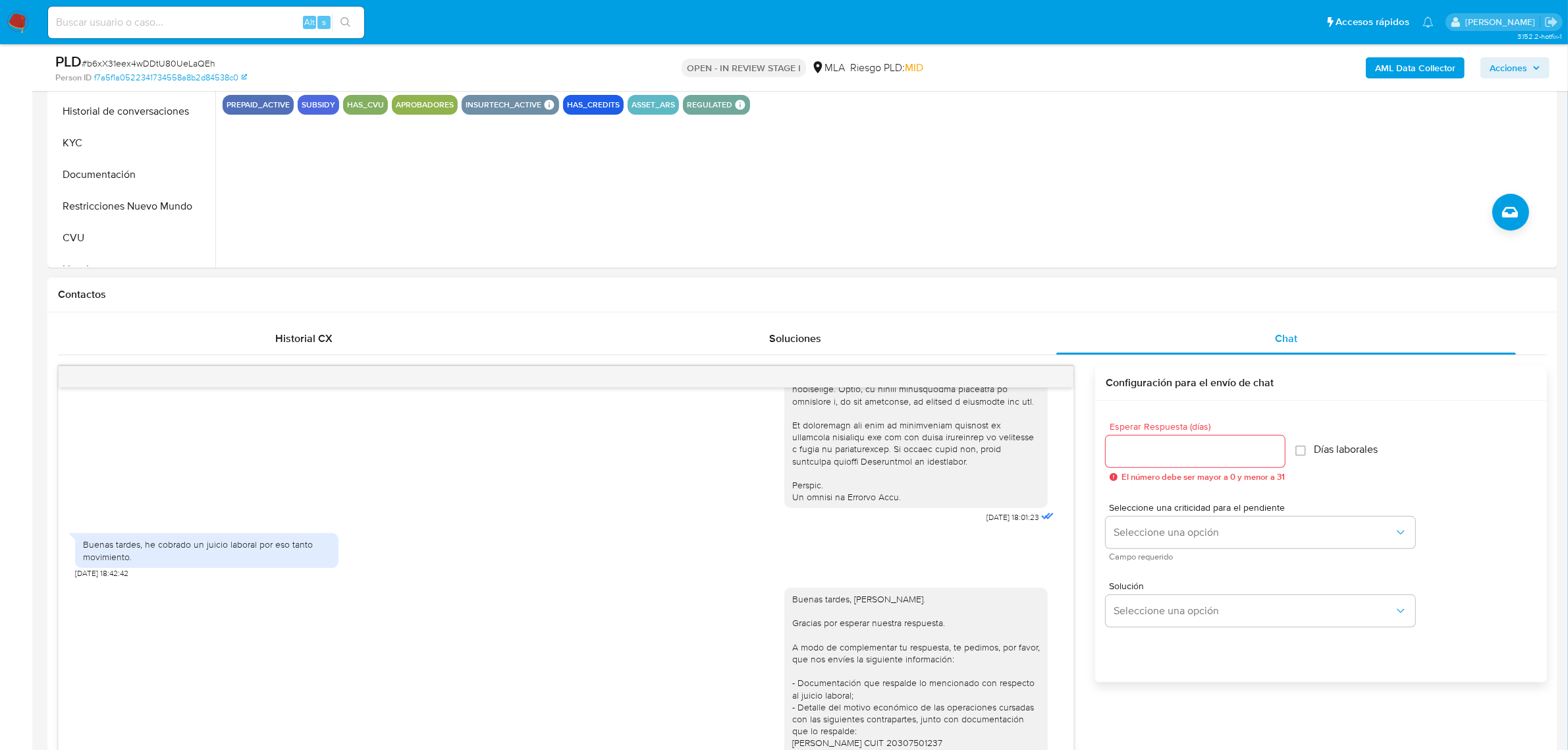
click at [208, 562] on div "Buenas tardes, he cobrado un juicio laboral por eso tanto movimiento." at bounding box center [207, 549] width 248 height 23
click at [181, 562] on div "Buenas tardes, he cobrado un juicio laboral por eso tanto movimiento." at bounding box center [207, 549] width 248 height 23
drag, startPoint x: 158, startPoint y: 569, endPoint x: 231, endPoint y: 583, distance: 74.3
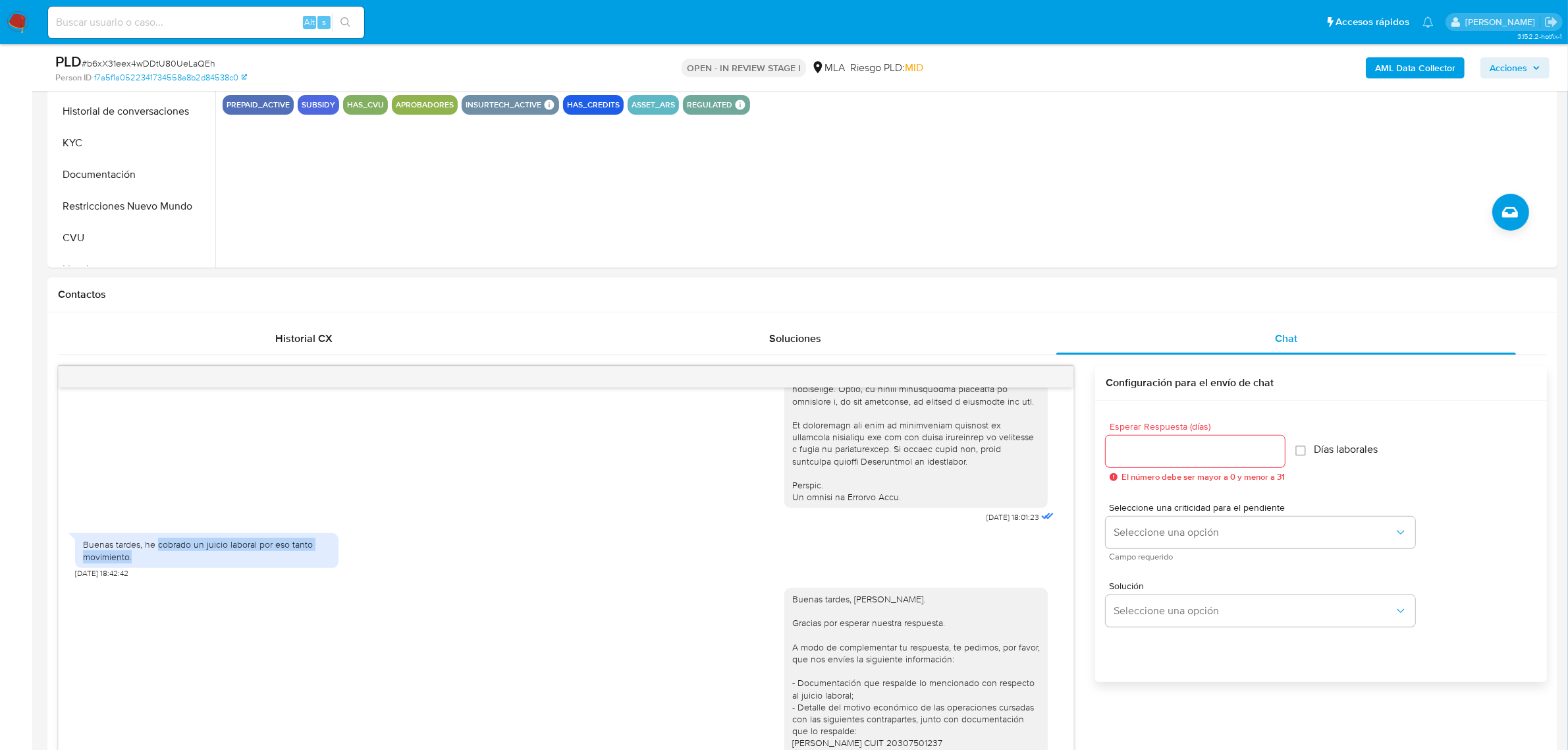
click at [231, 562] on div "Buenas tardes, he cobrado un juicio laboral por eso tanto movimiento." at bounding box center [207, 549] width 248 height 23
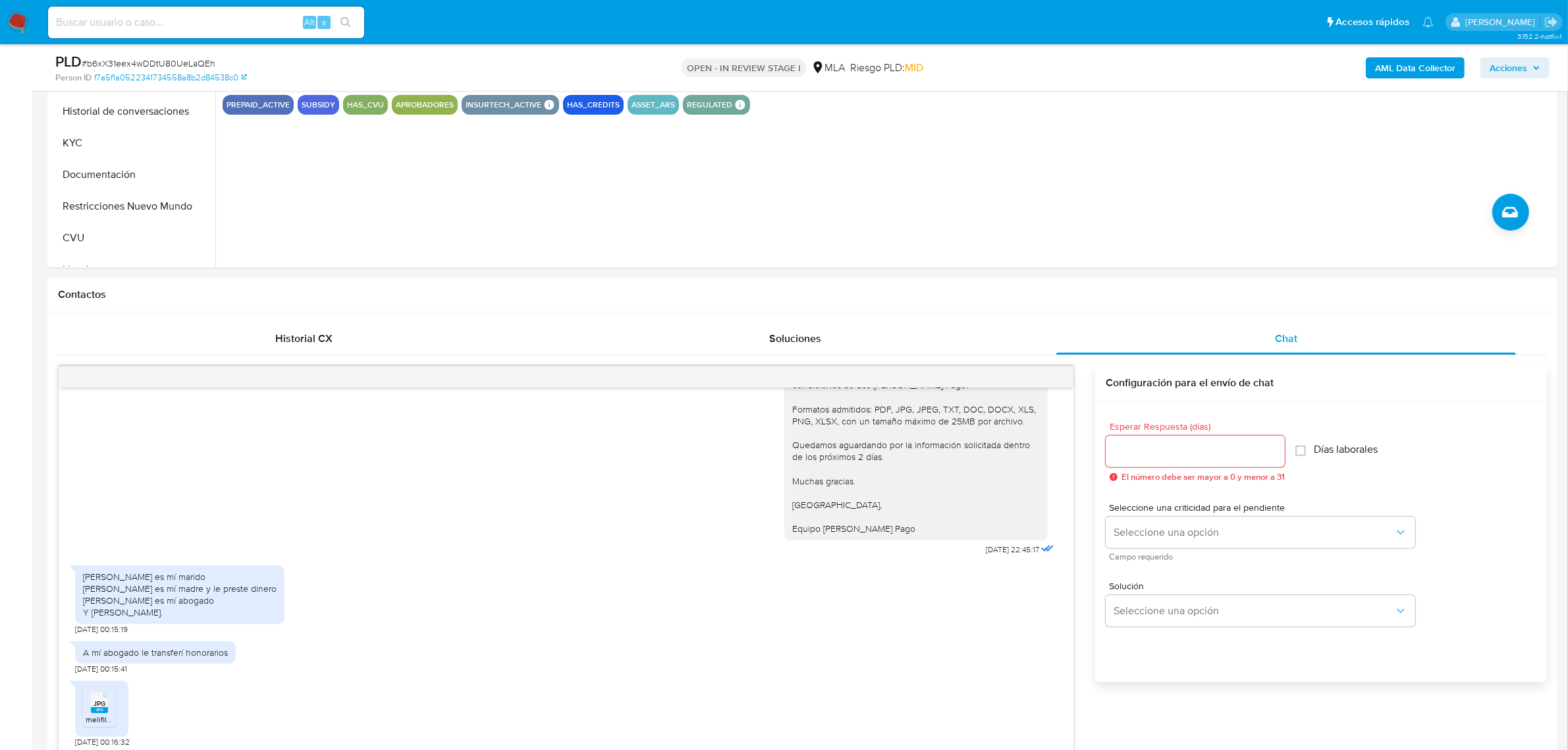
scroll to position [1576, 0]
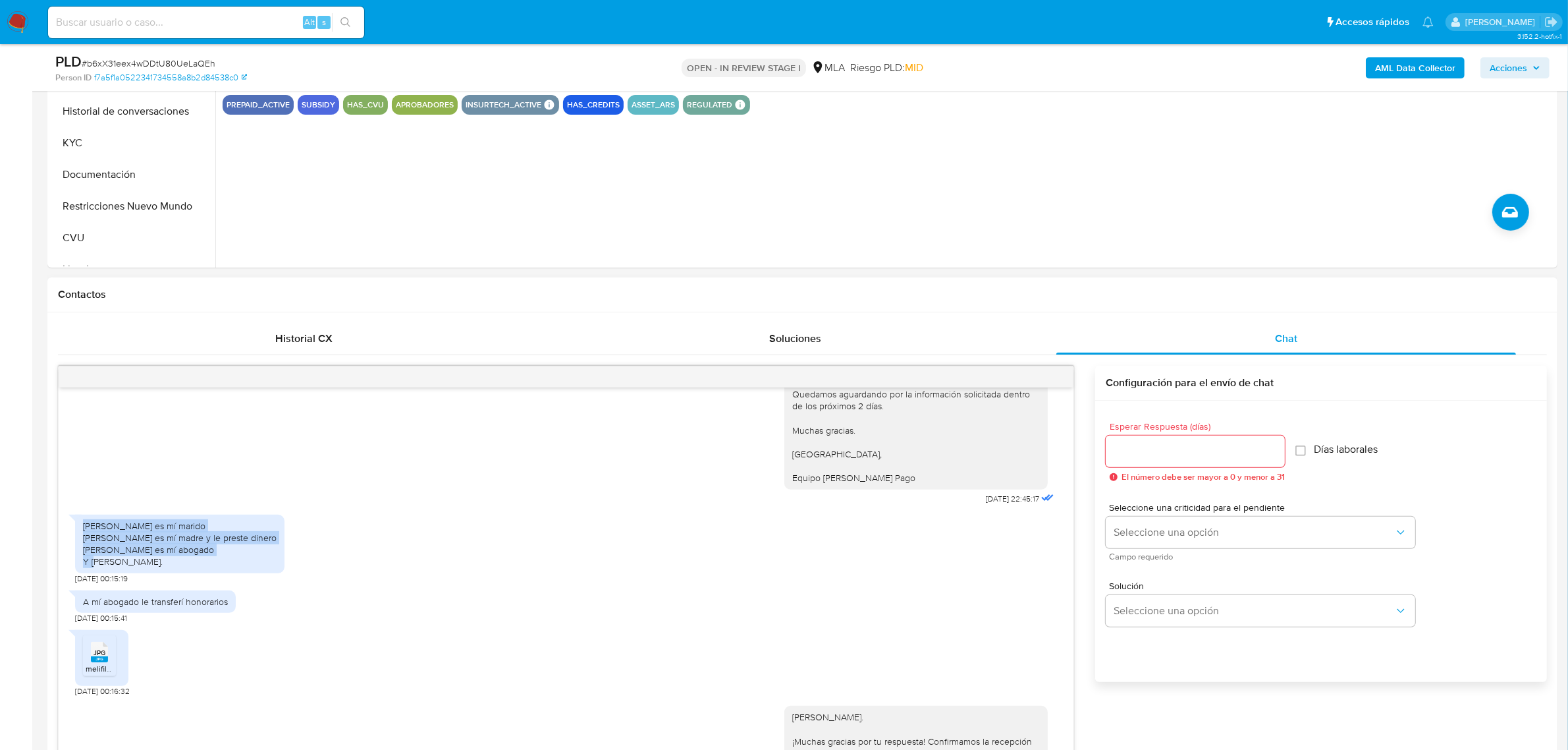
drag, startPoint x: 218, startPoint y: 547, endPoint x: 85, endPoint y: 530, distance: 134.1
click at [85, 530] on div "Matias spreno es mí marido Alicia maldotti es mí madre y le preste dinero Juan …" at bounding box center [180, 544] width 194 height 48
copy div "Matias spreno es mí marido Alicia maldotti es mí madre y le preste dinero Juan …"
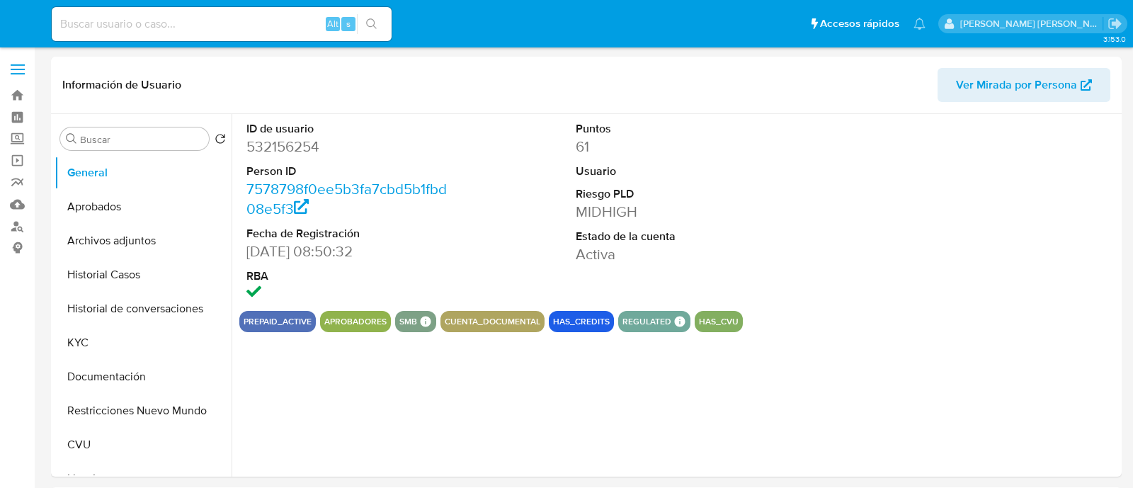
select select "10"
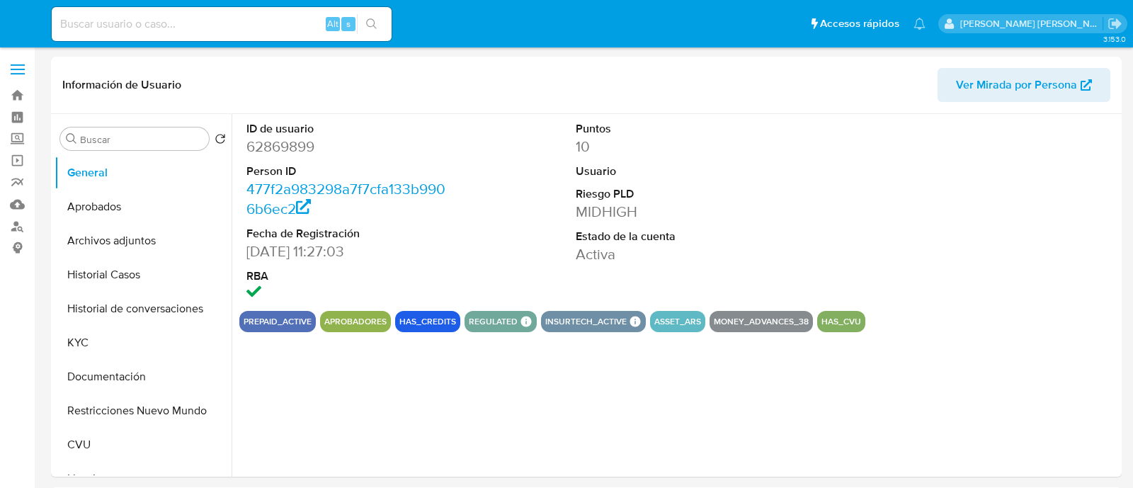
select select "10"
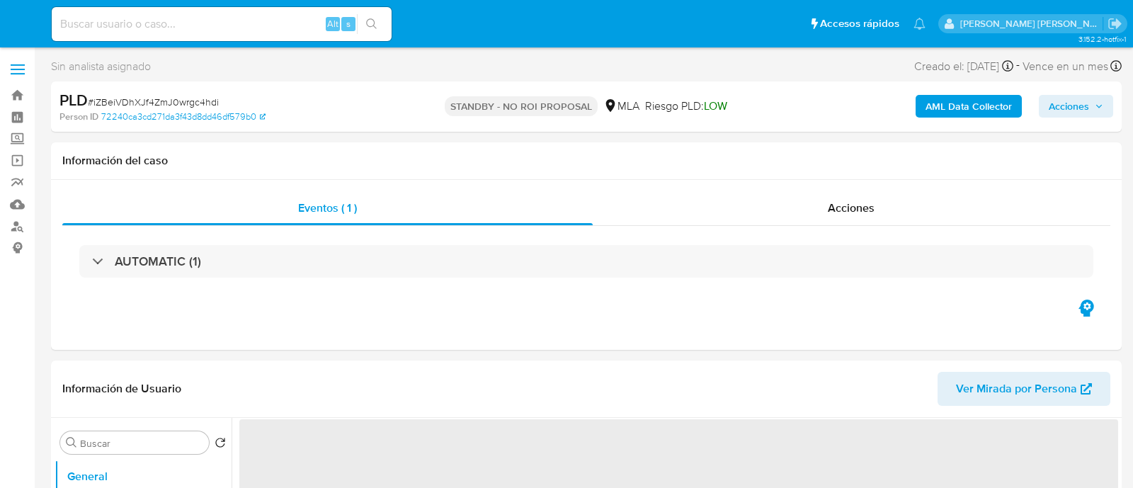
select select "10"
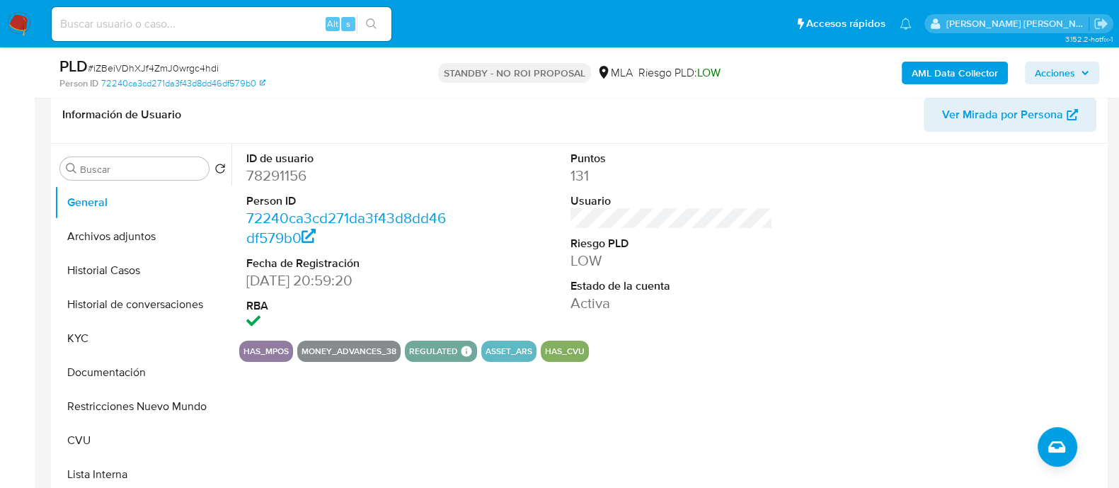
scroll to position [265, 0]
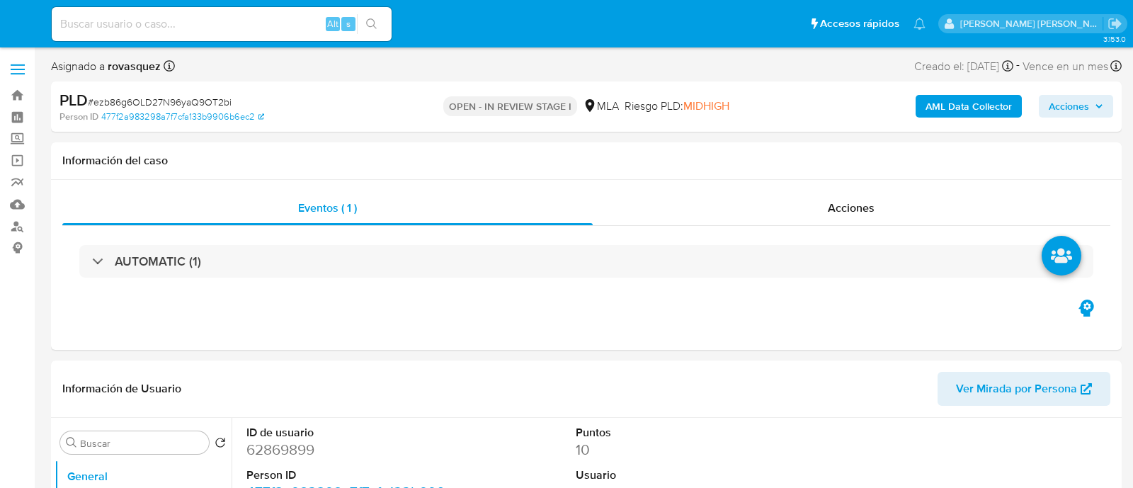
select select "10"
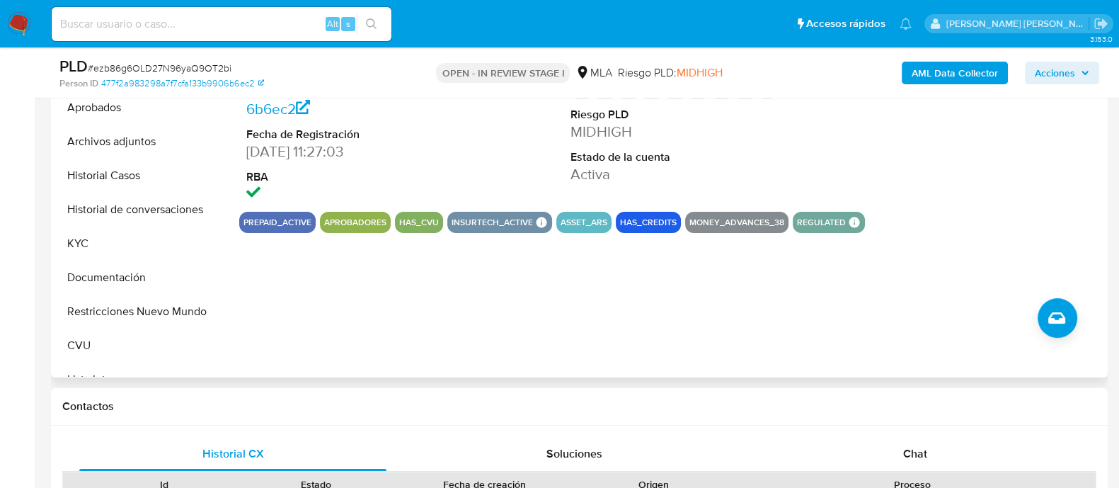
scroll to position [353, 0]
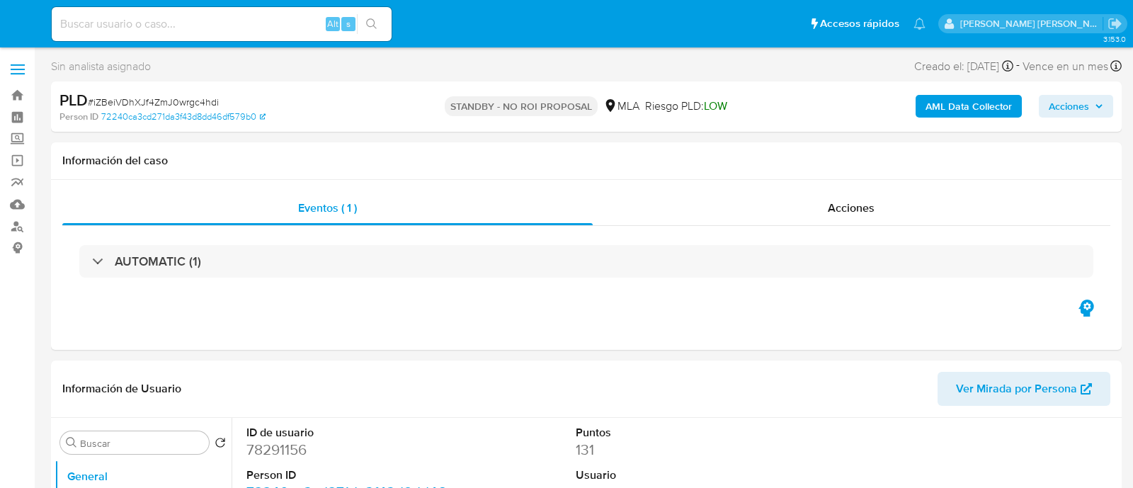
select select "10"
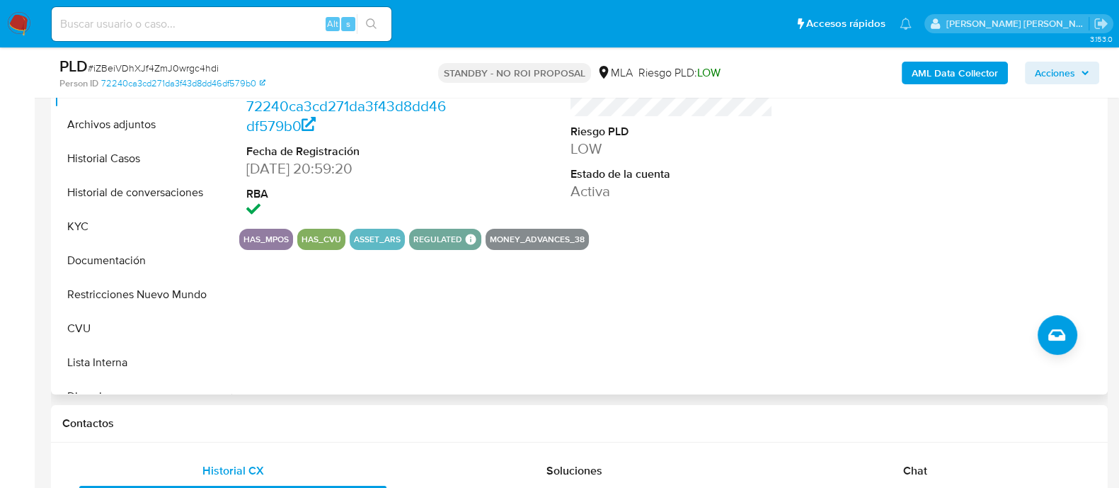
scroll to position [353, 0]
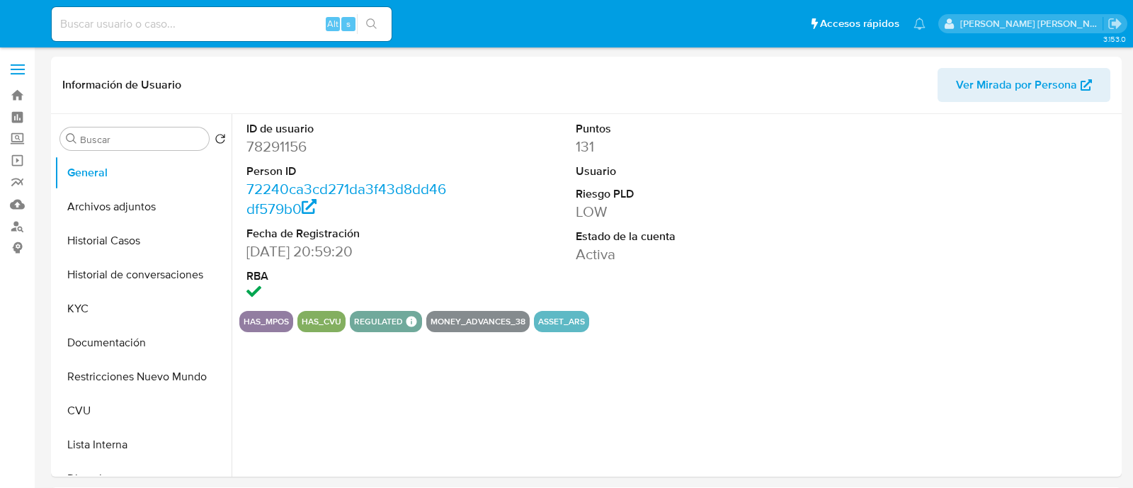
select select "10"
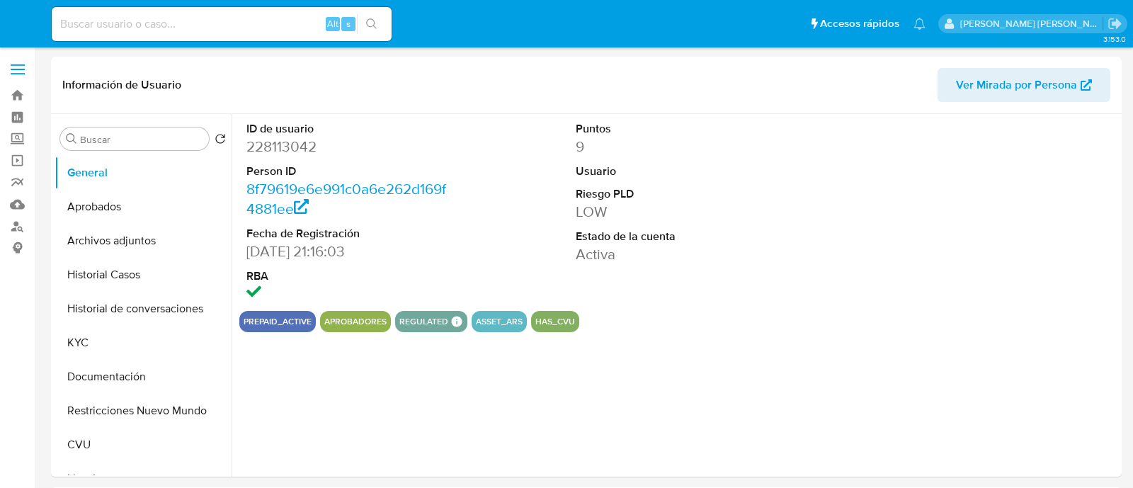
select select "10"
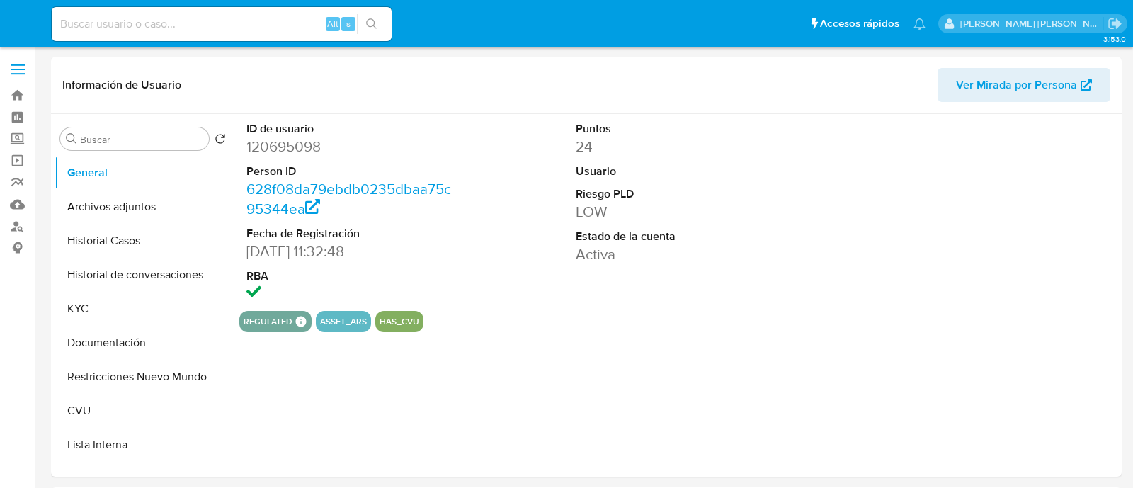
select select "10"
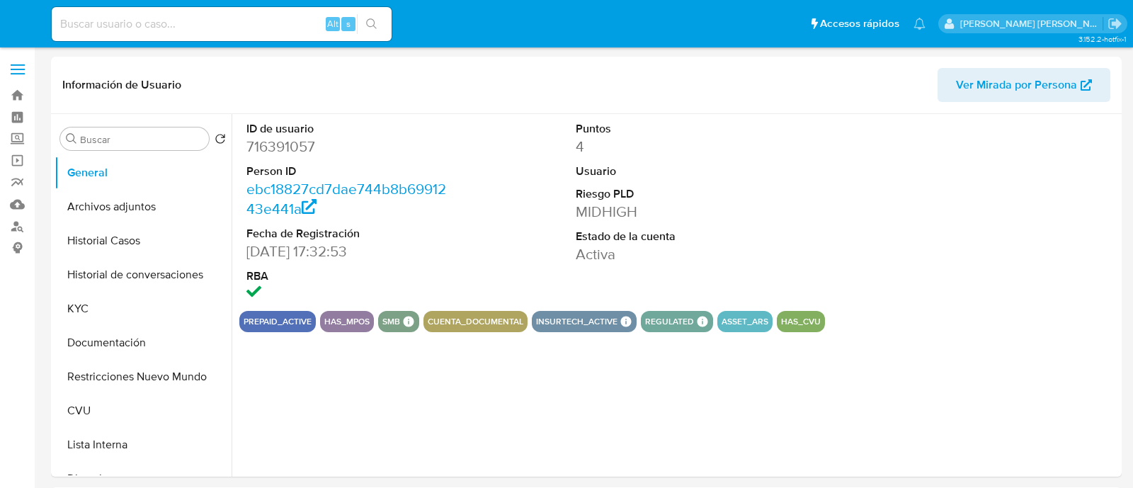
select select "10"
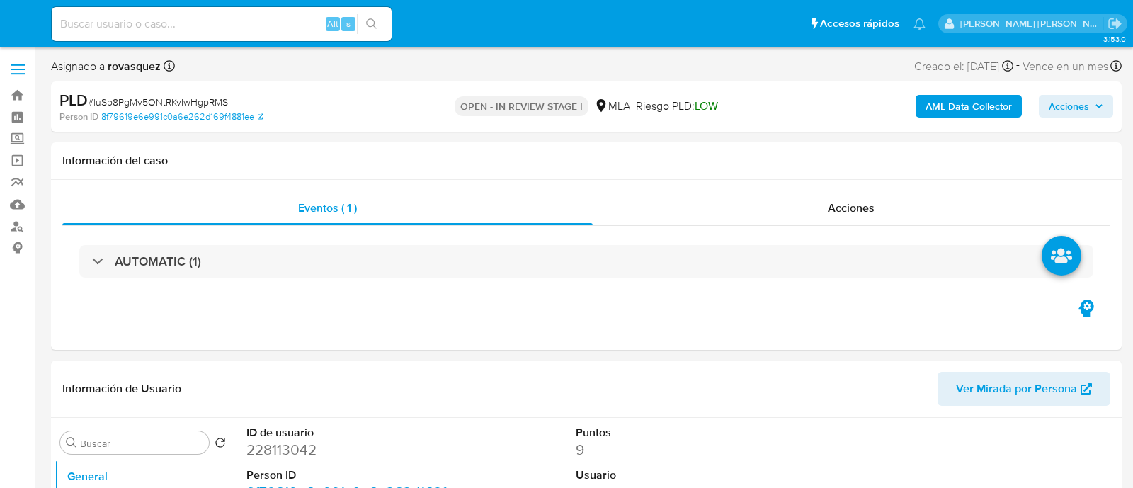
select select "10"
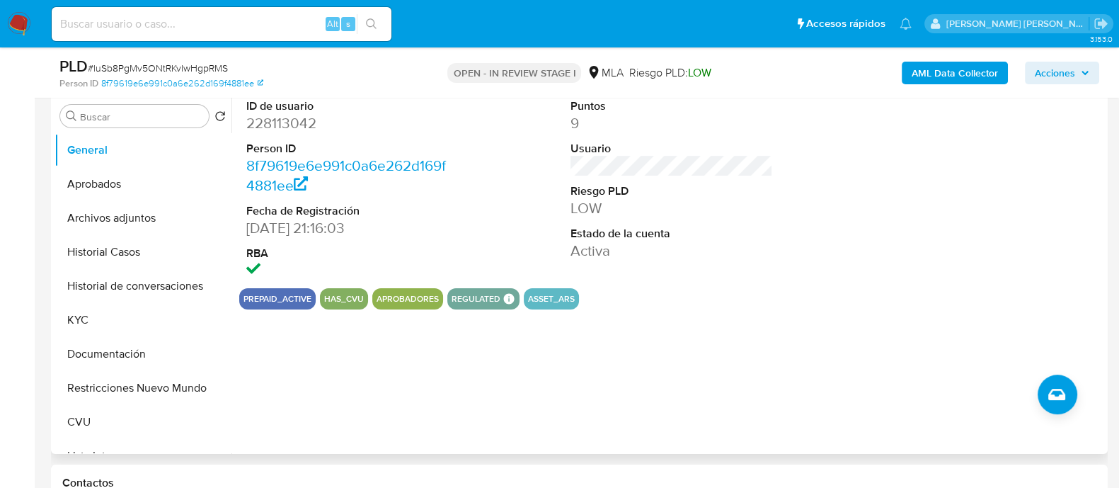
scroll to position [353, 0]
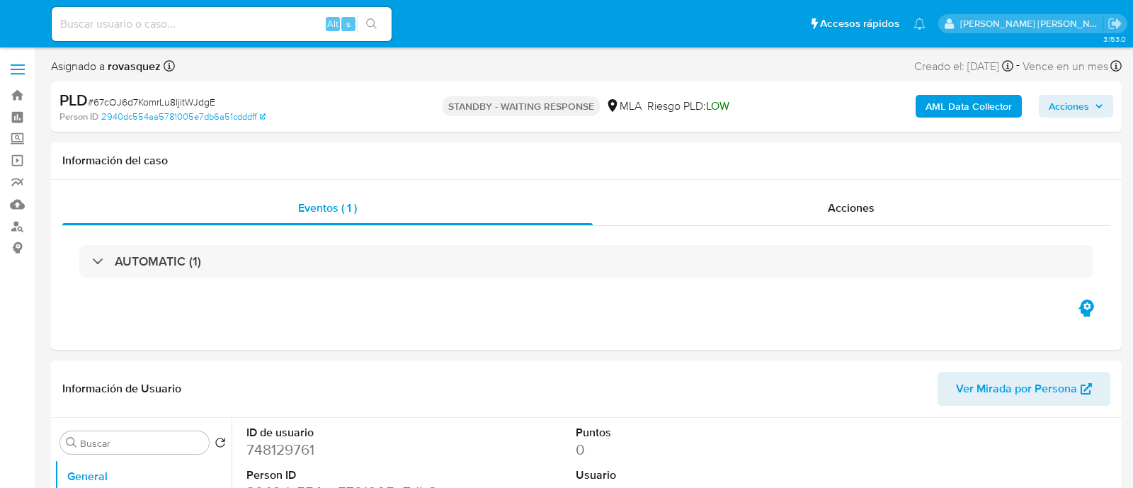
select select "10"
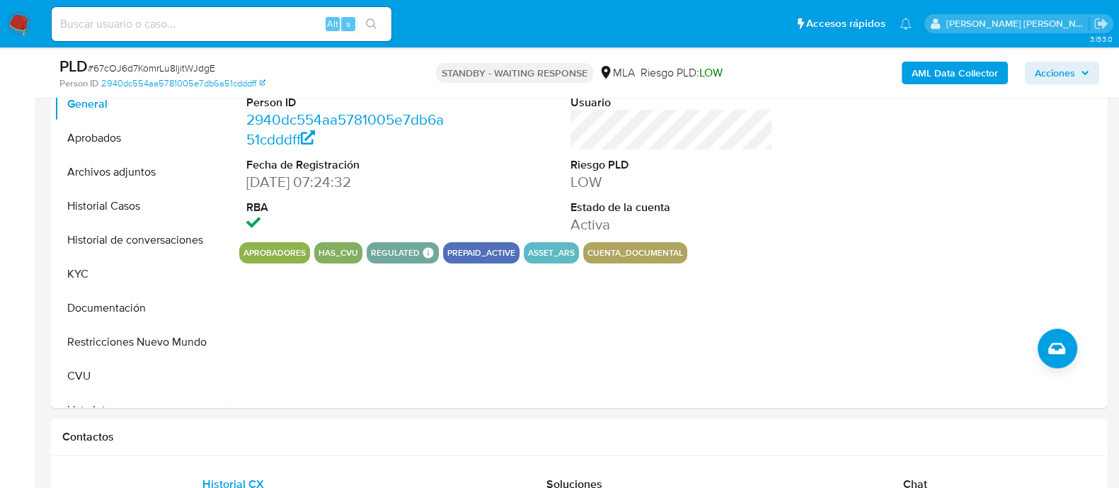
scroll to position [353, 0]
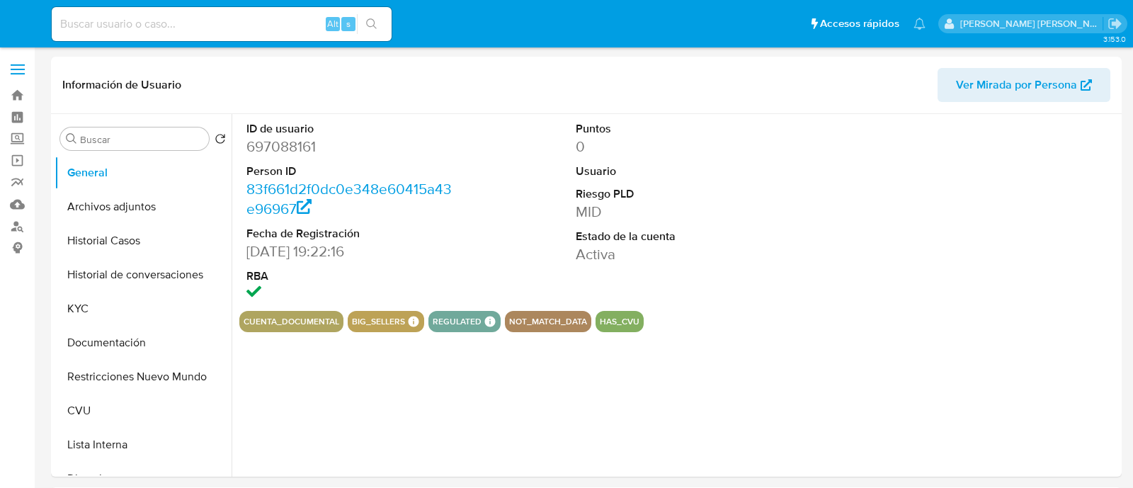
select select "10"
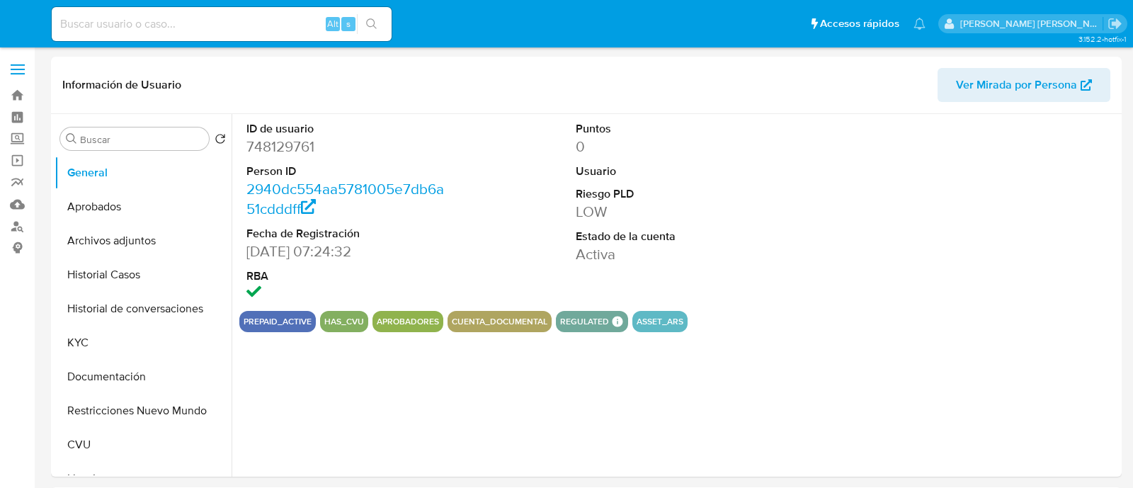
select select "10"
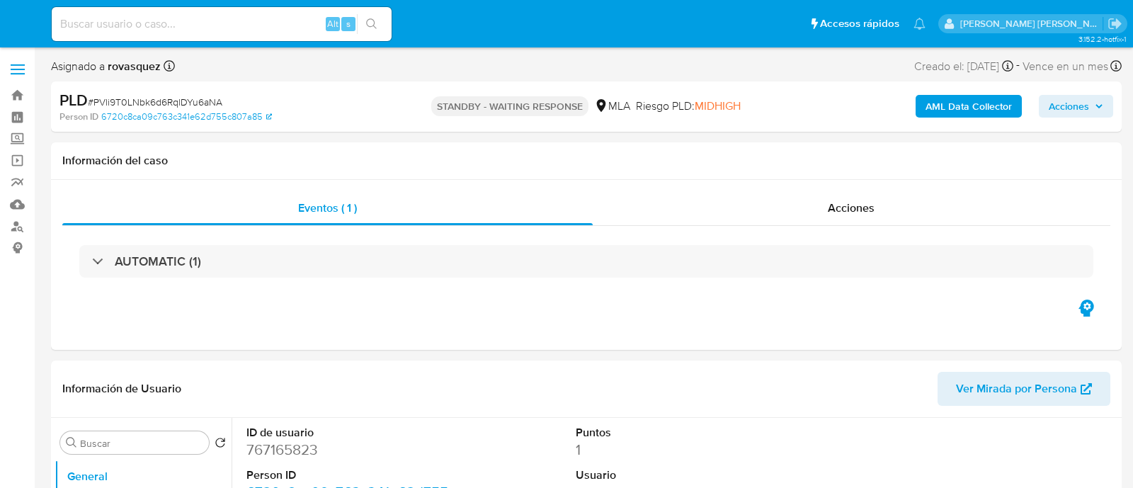
select select "10"
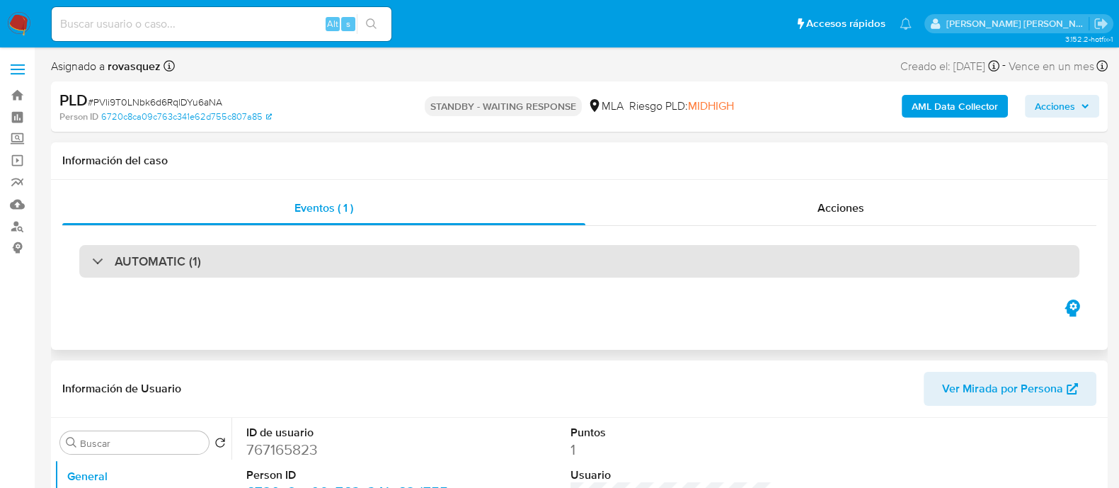
scroll to position [176, 0]
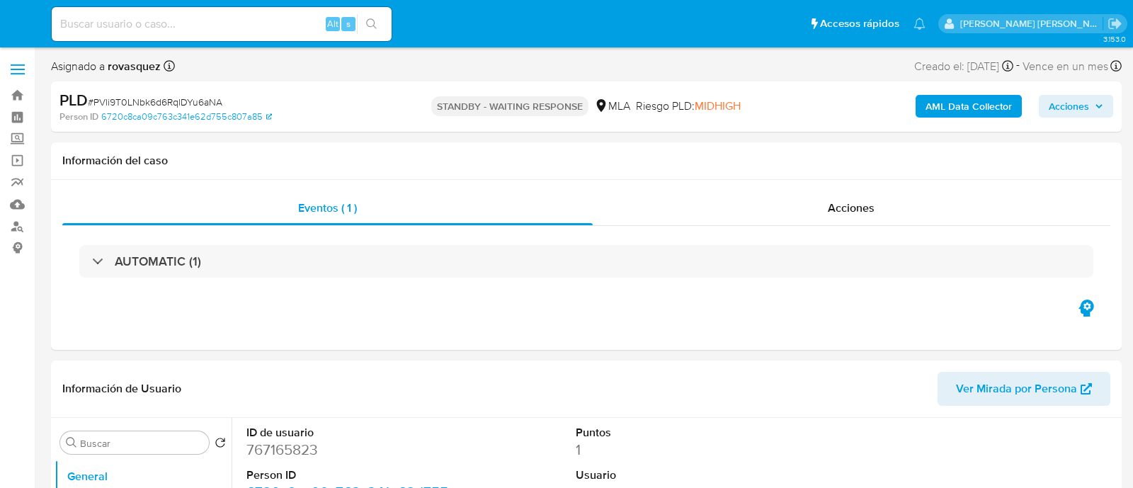
select select "10"
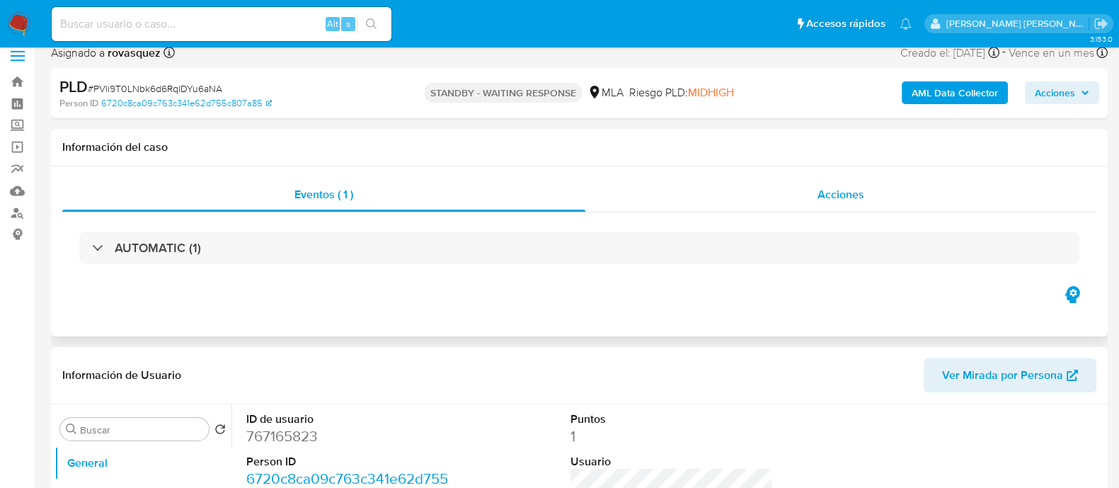
scroll to position [353, 0]
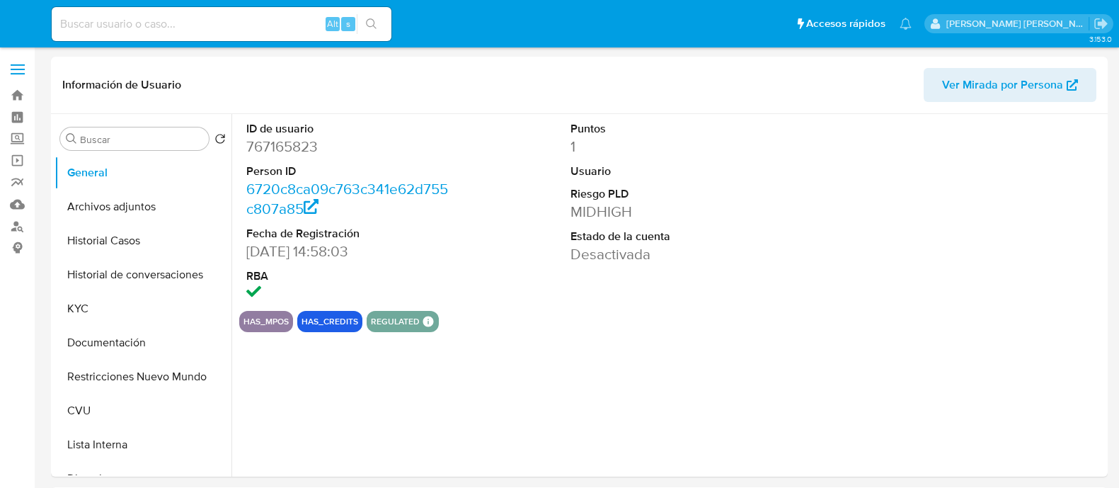
select select "10"
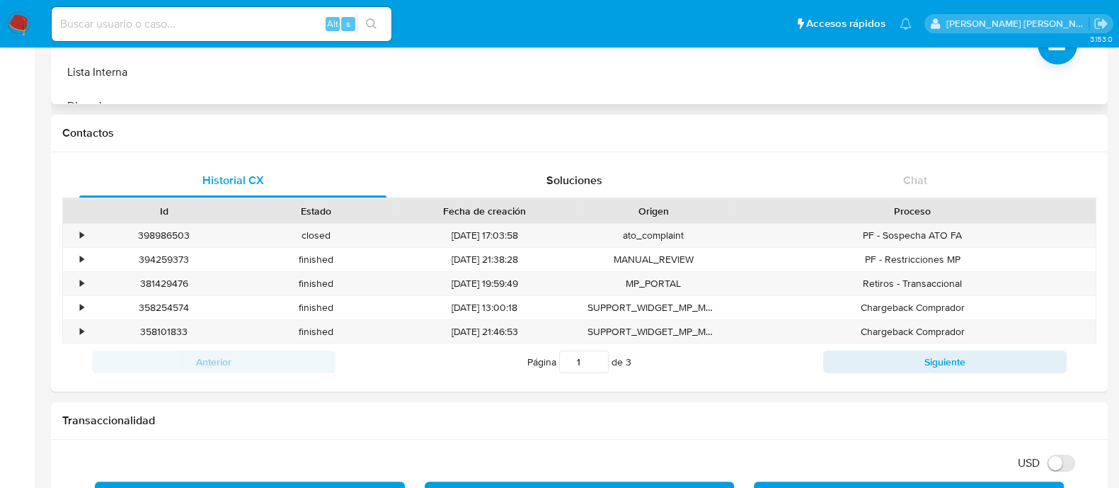
scroll to position [442, 0]
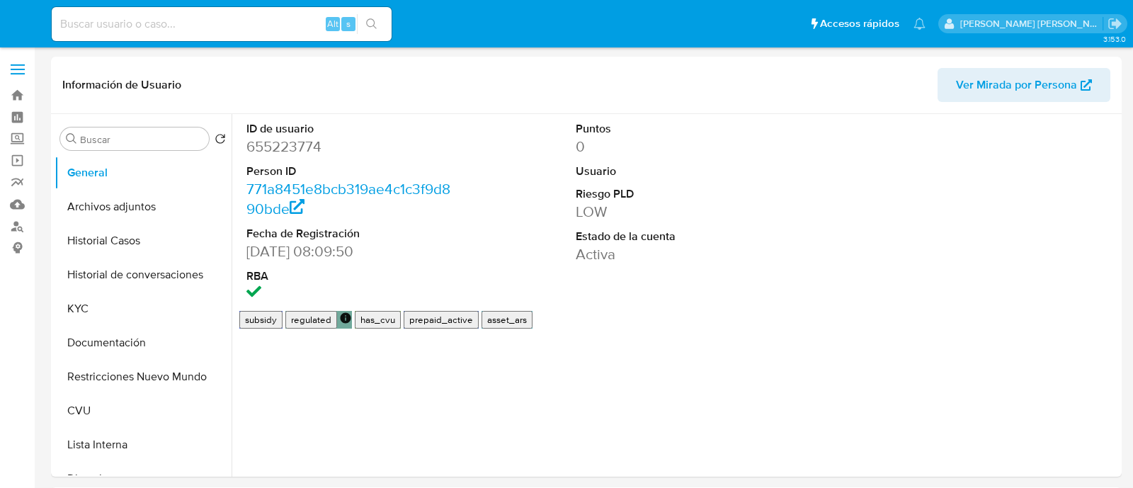
select select "10"
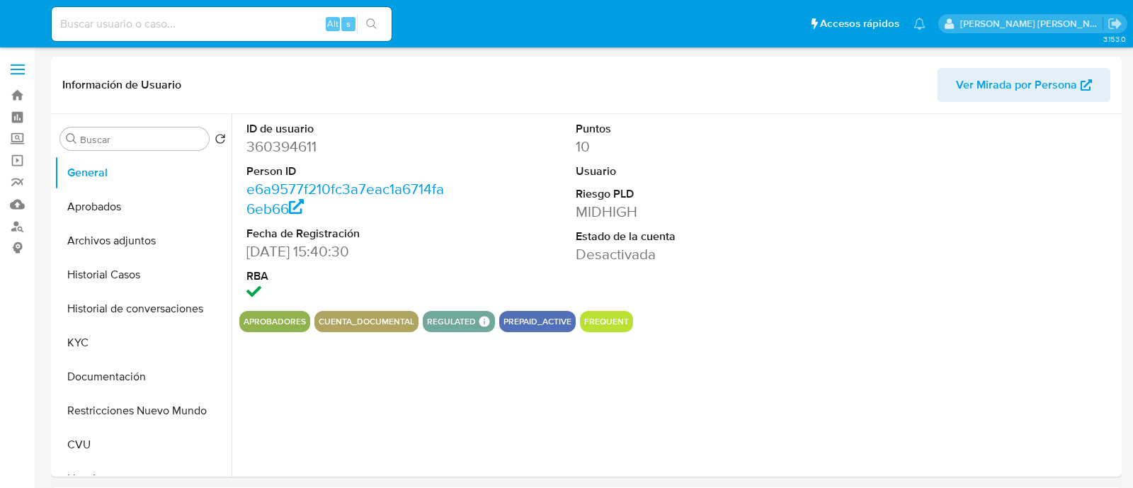
select select "10"
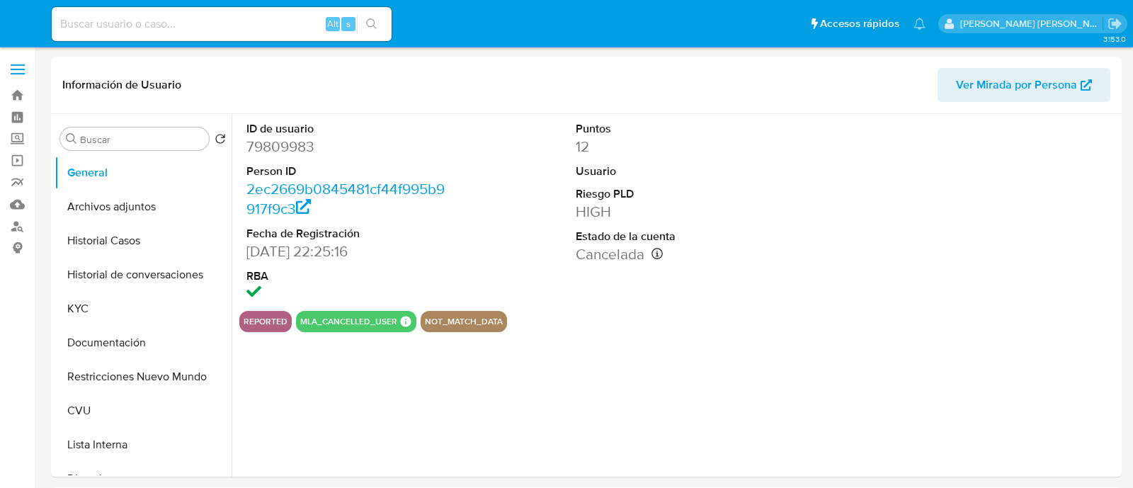
select select "10"
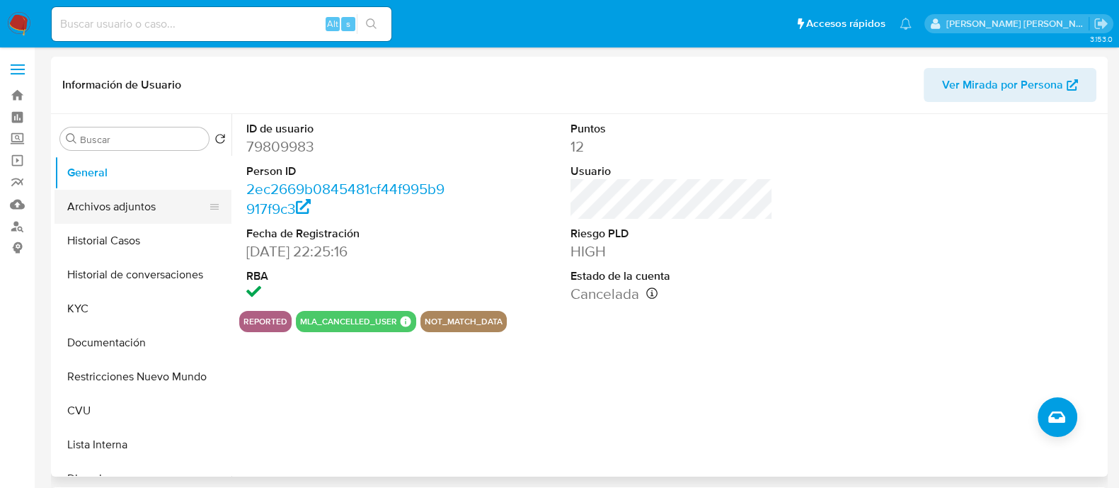
click at [151, 210] on button "Archivos adjuntos" at bounding box center [138, 207] width 166 height 34
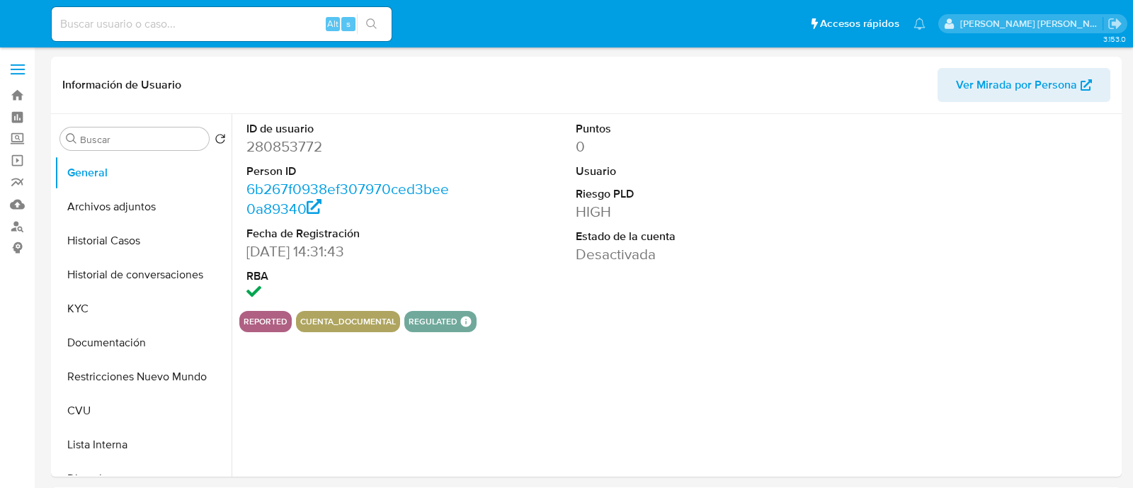
select select "10"
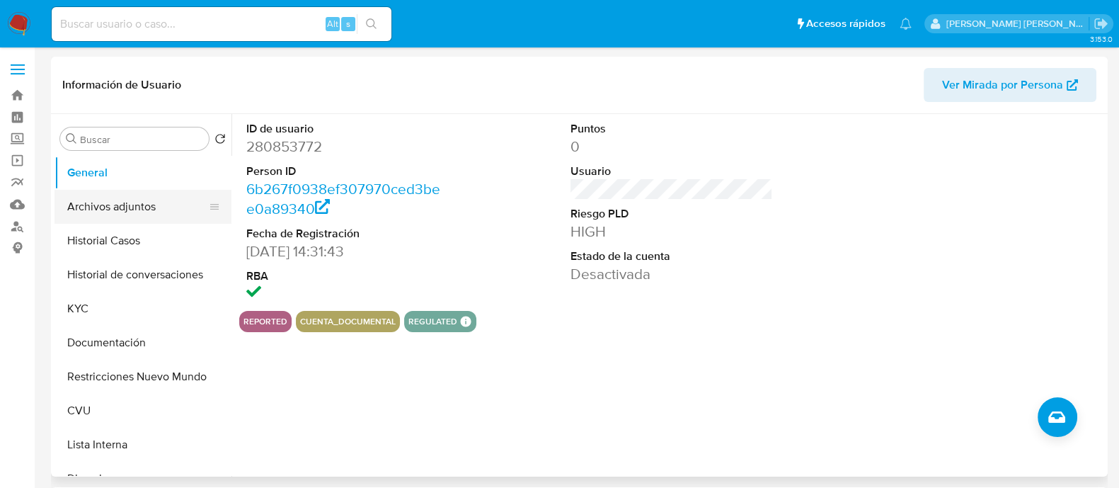
click at [111, 210] on button "Archivos adjuntos" at bounding box center [138, 207] width 166 height 34
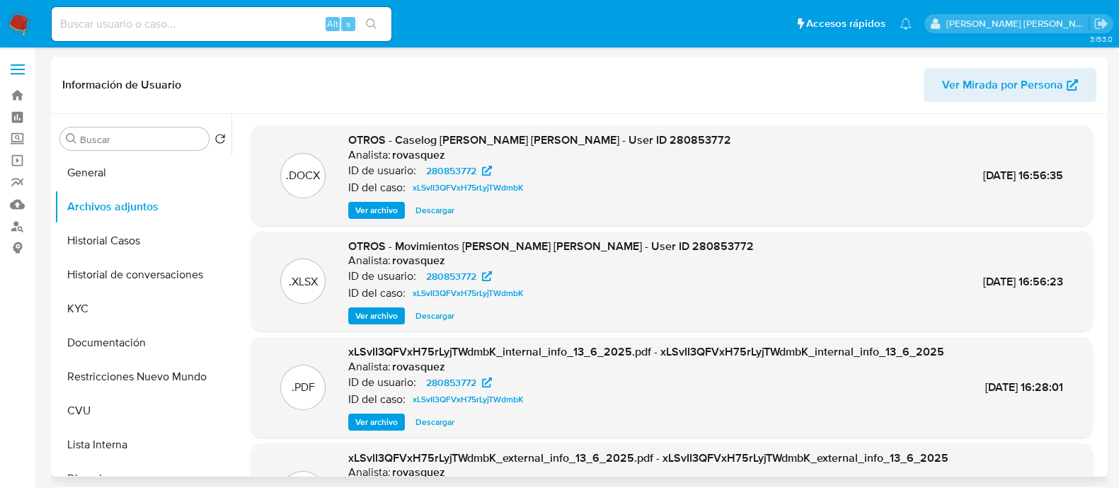
click at [382, 212] on span "Ver archivo" at bounding box center [376, 210] width 42 height 14
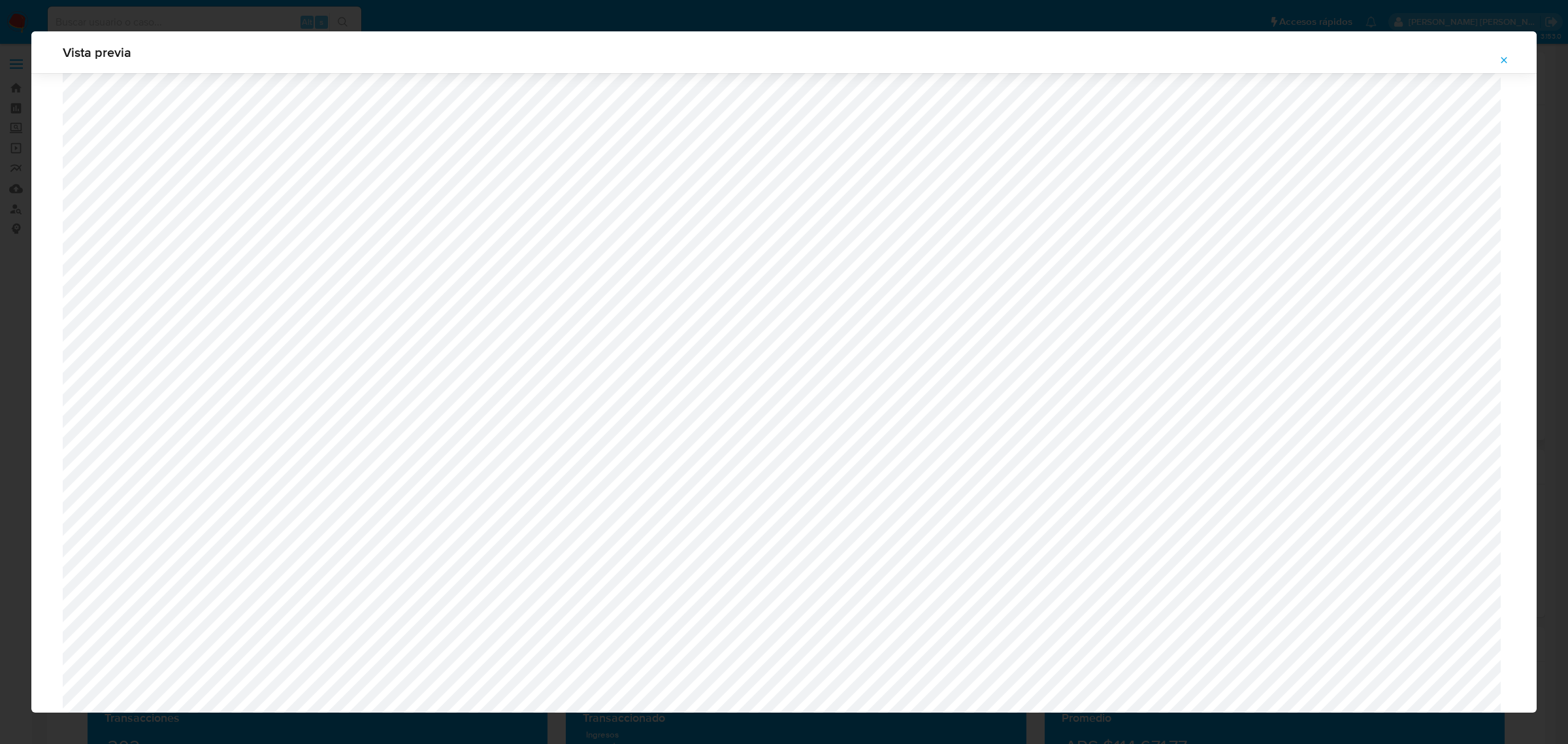
scroll to position [872, 0]
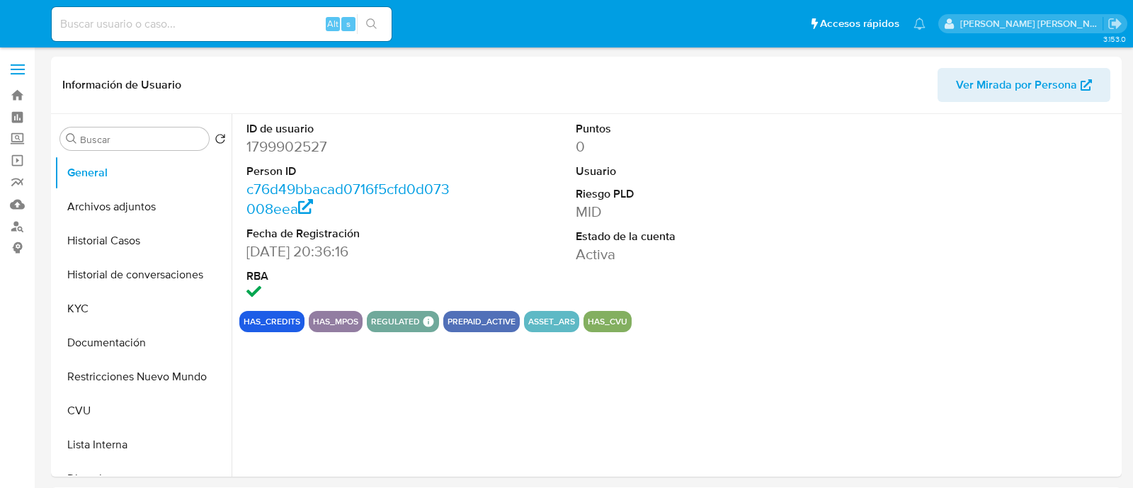
select select "10"
